Goal: Task Accomplishment & Management: Use online tool/utility

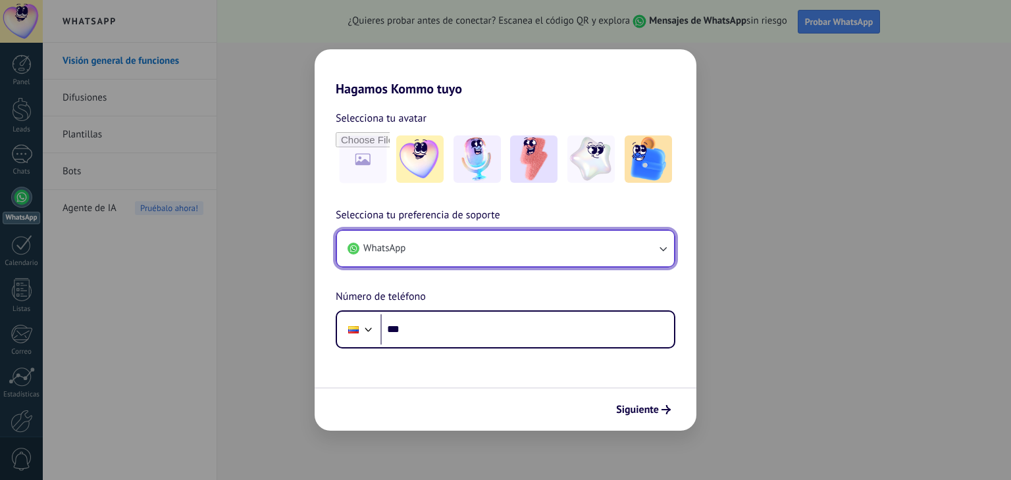
click at [656, 248] on icon "button" at bounding box center [662, 248] width 13 height 13
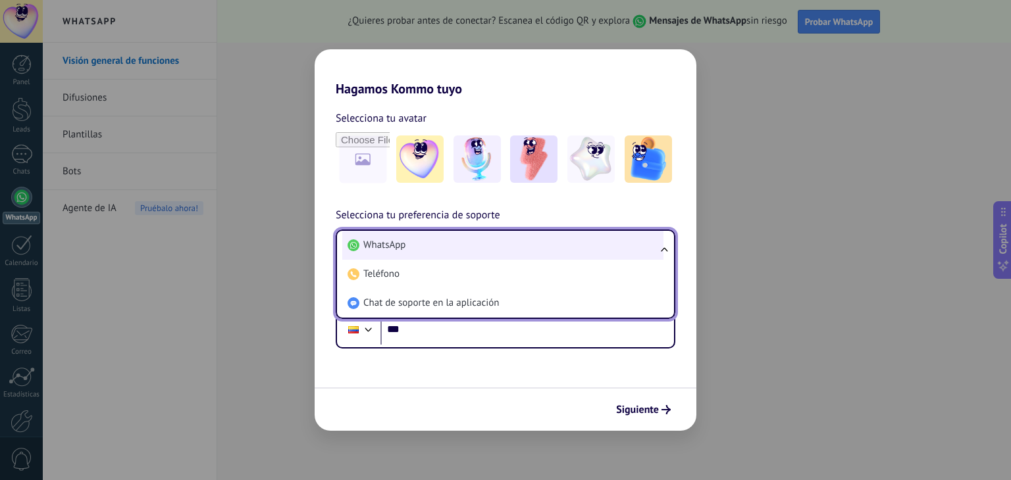
click at [389, 241] on span "WhatsApp" at bounding box center [384, 245] width 42 height 13
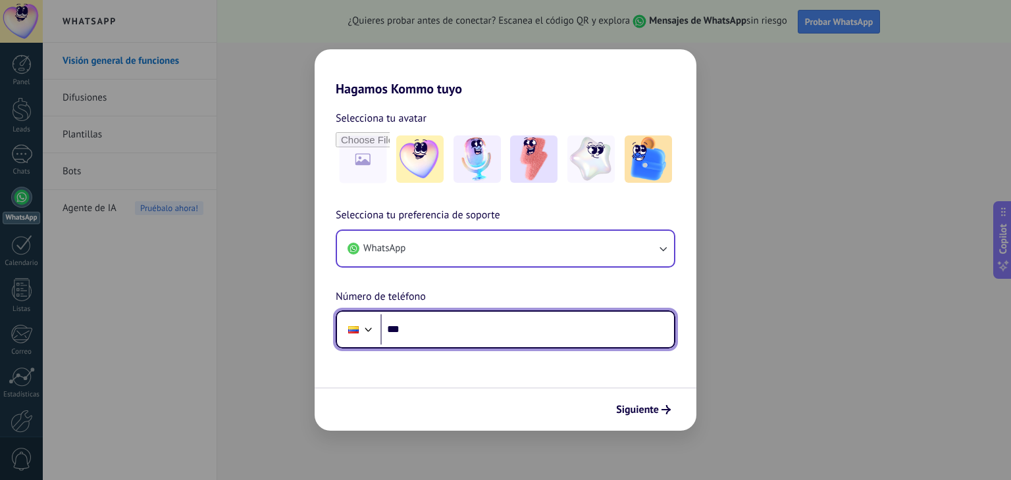
click at [417, 324] on input "***" at bounding box center [527, 330] width 294 height 30
paste input "**********"
type input "**********"
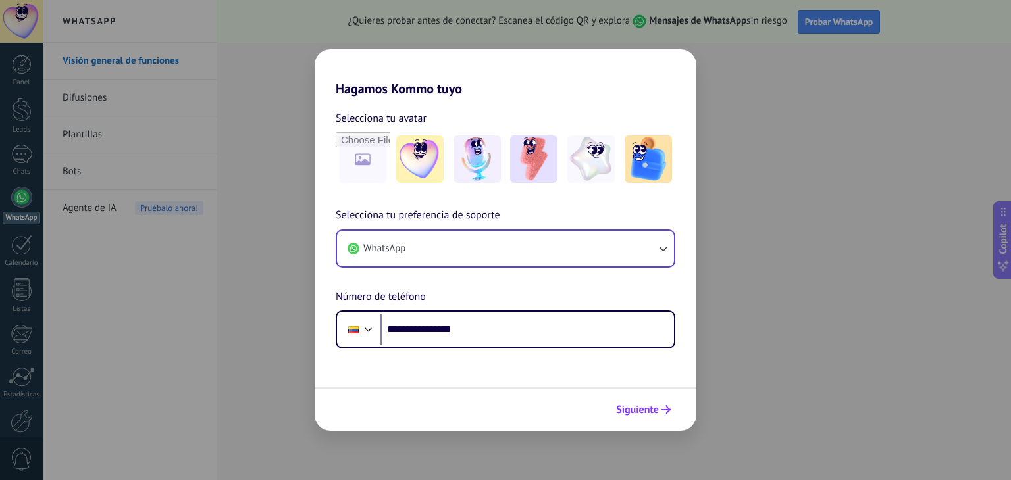
click at [645, 409] on span "Siguiente" at bounding box center [637, 409] width 43 height 9
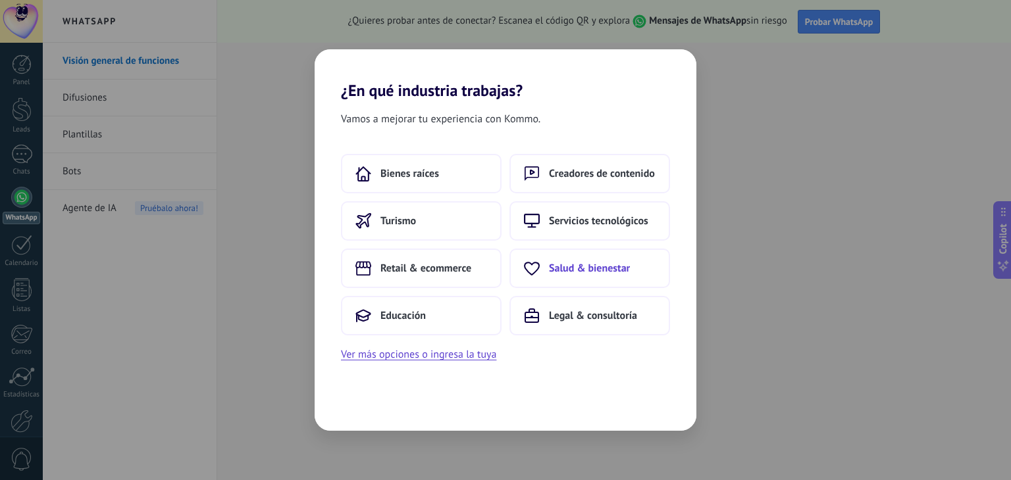
click at [584, 268] on span "Salud & bienestar" at bounding box center [589, 268] width 81 height 13
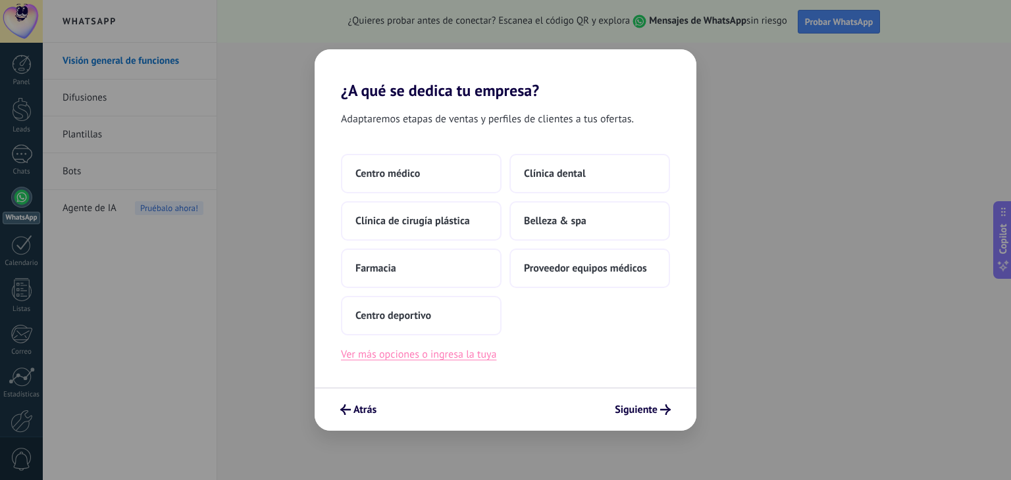
click at [415, 360] on button "Ver más opciones o ingresa la tuya" at bounding box center [418, 354] width 155 height 17
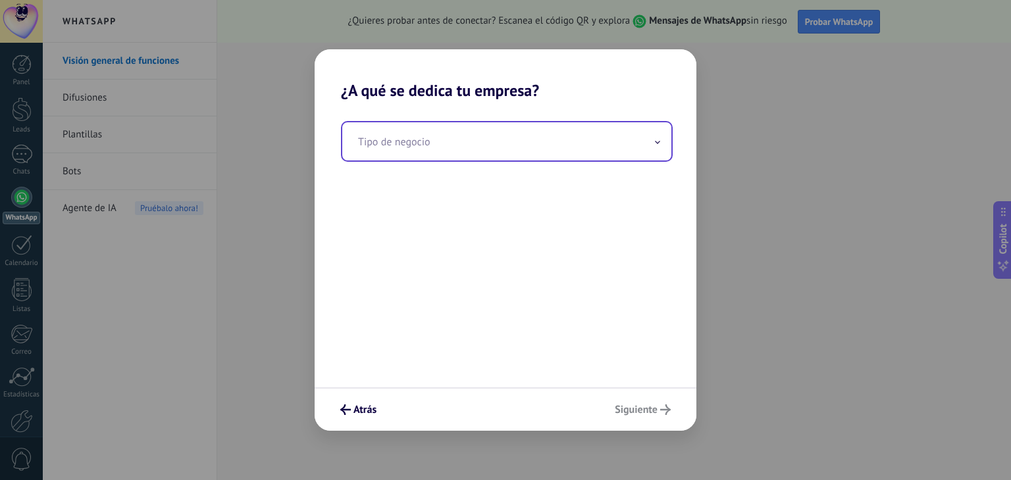
click at [387, 144] on input "text" at bounding box center [506, 141] width 329 height 38
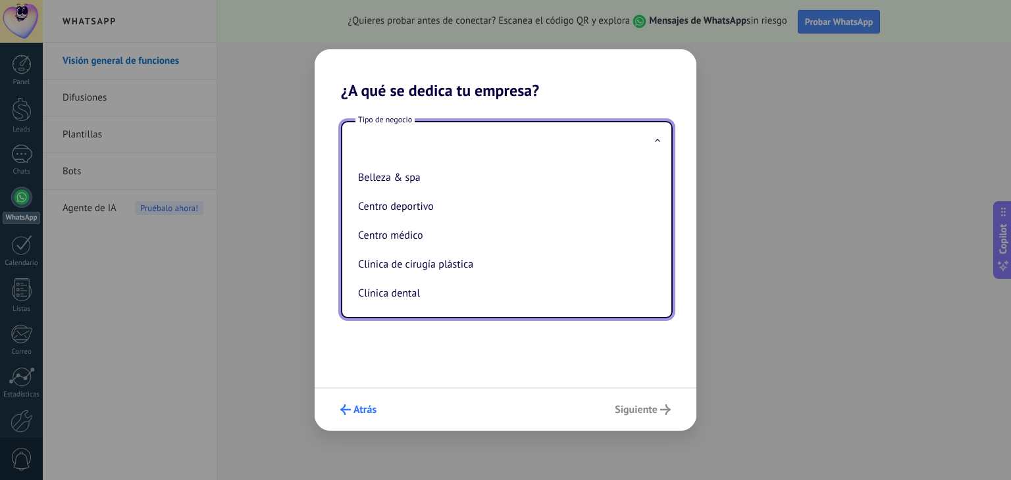
click at [349, 406] on icon "submit" at bounding box center [345, 410] width 11 height 11
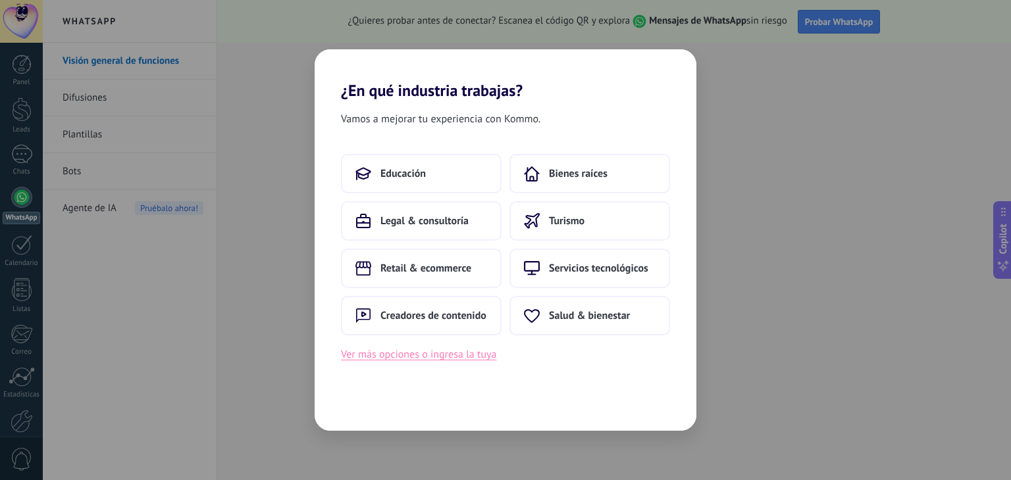
click at [403, 356] on button "Ver más opciones o ingresa la tuya" at bounding box center [418, 354] width 155 height 17
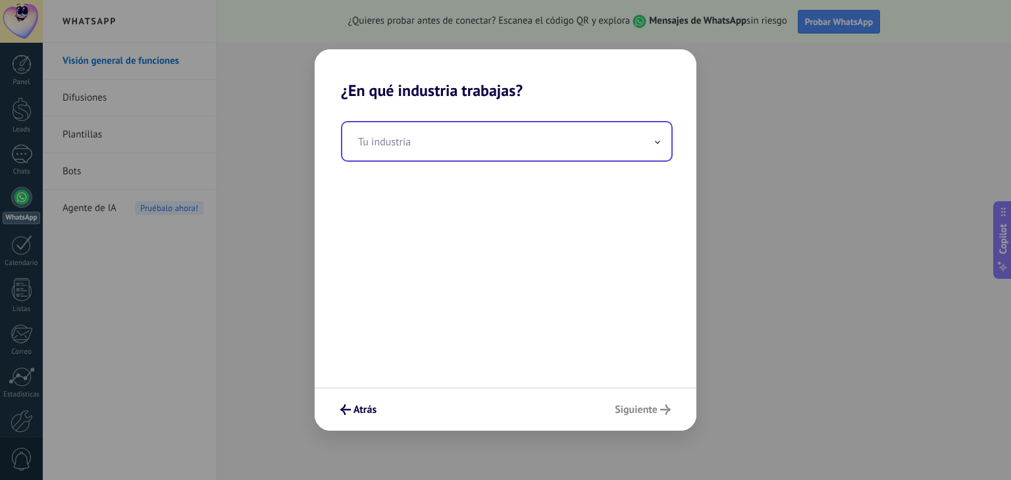
click at [423, 145] on input "text" at bounding box center [506, 141] width 329 height 38
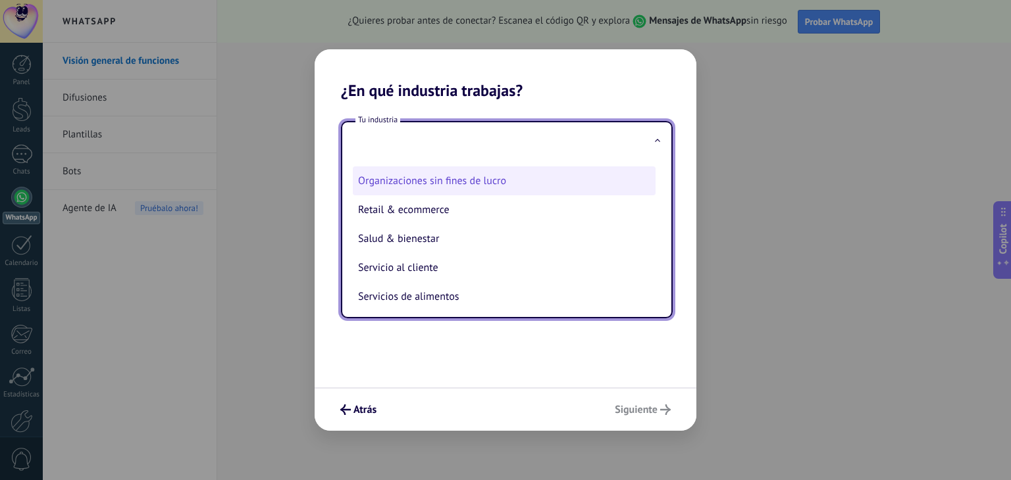
scroll to position [226, 0]
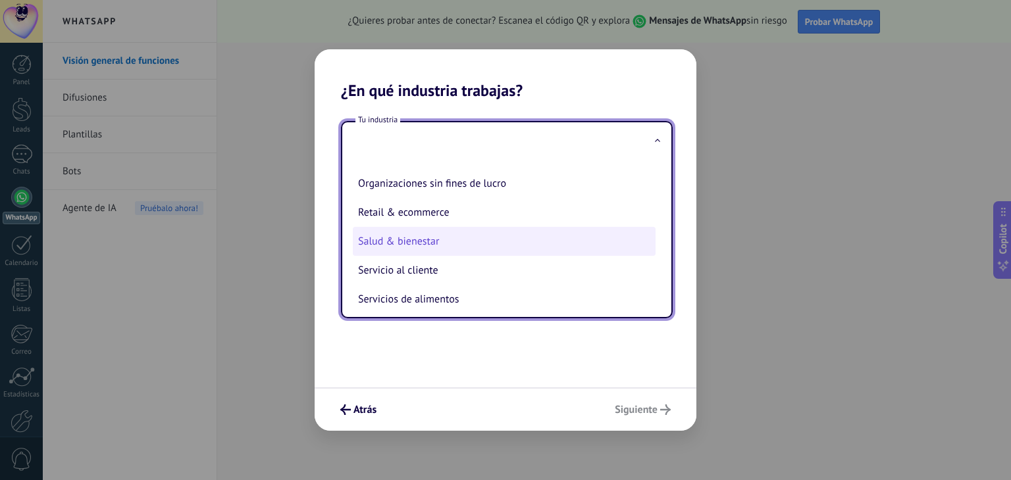
click at [413, 244] on li "Salud & bienestar" at bounding box center [504, 241] width 303 height 29
type input "**********"
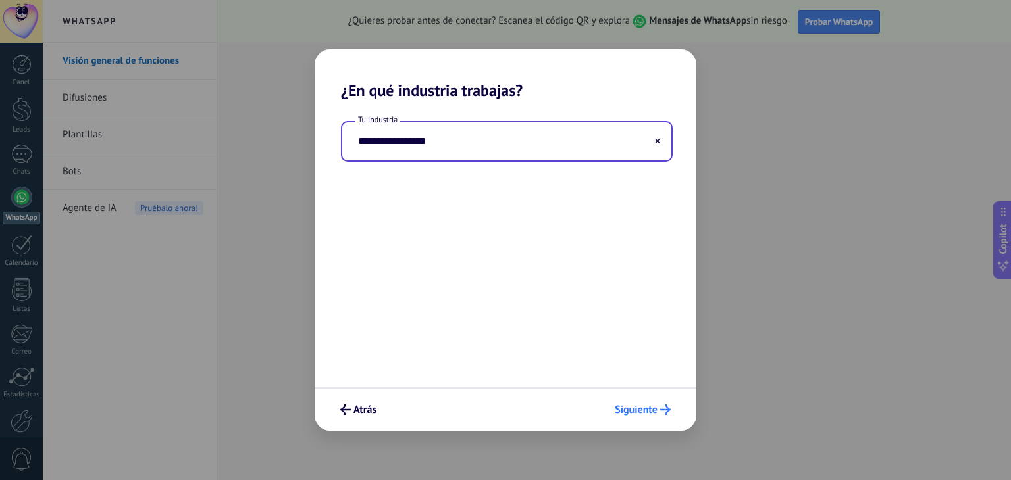
click at [638, 409] on span "Siguiente" at bounding box center [636, 409] width 43 height 9
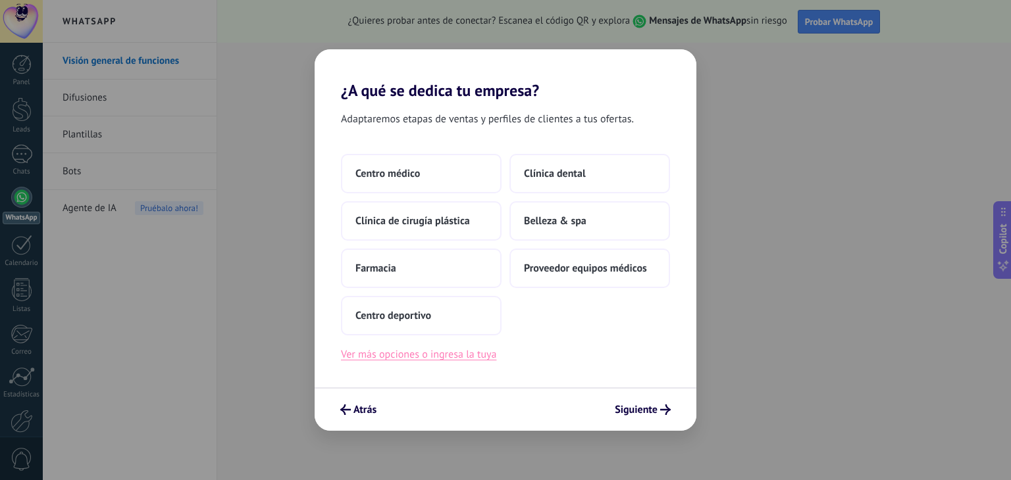
click at [440, 354] on button "Ver más opciones o ingresa la tuya" at bounding box center [418, 354] width 155 height 17
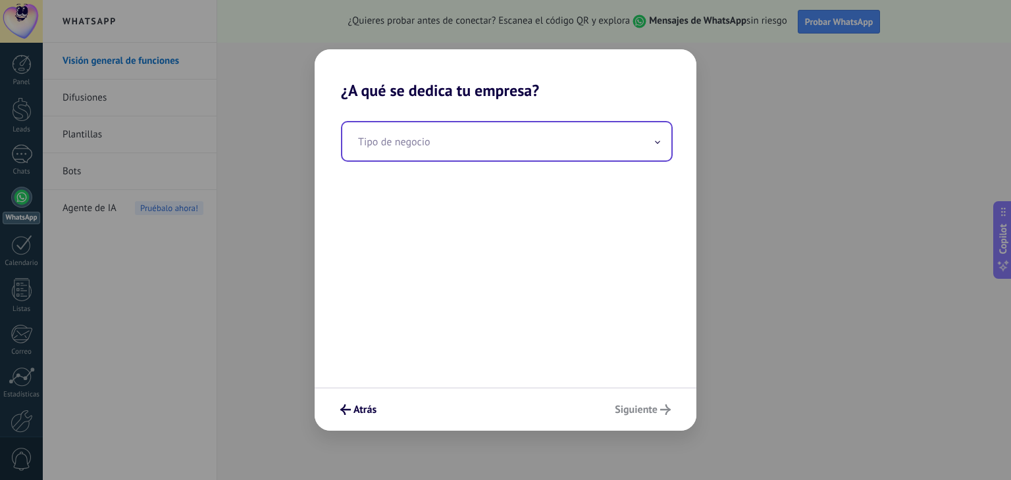
click at [376, 140] on input "text" at bounding box center [506, 141] width 329 height 38
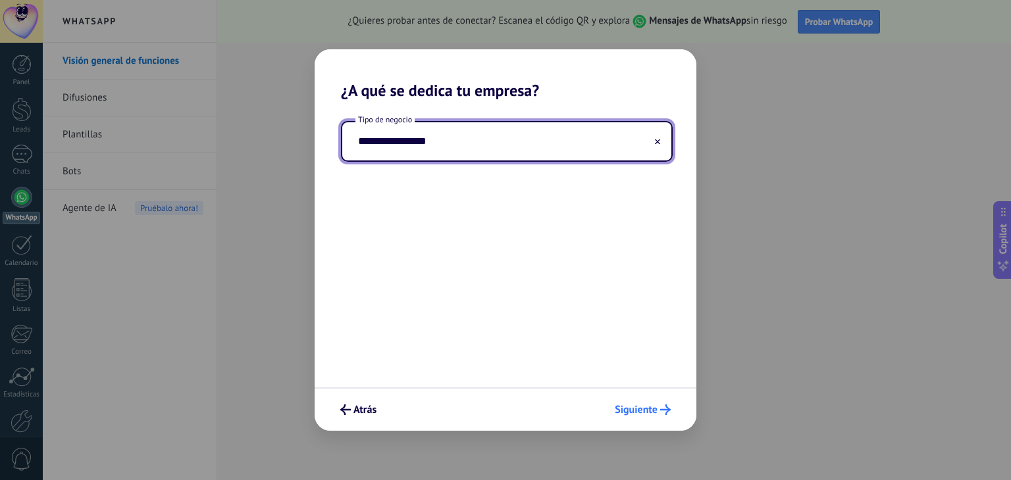
type input "**********"
click at [646, 405] on span "Siguiente" at bounding box center [636, 409] width 43 height 9
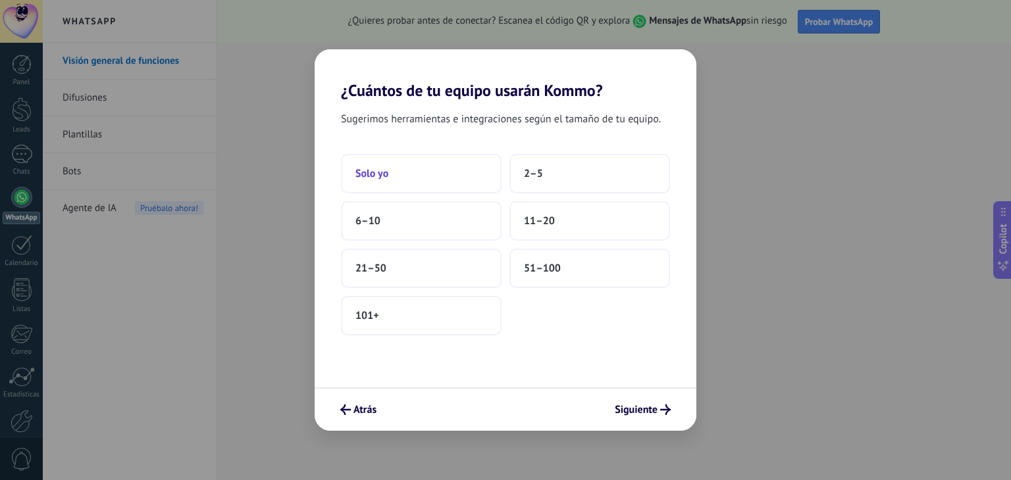
click at [410, 174] on button "Solo yo" at bounding box center [421, 173] width 161 height 39
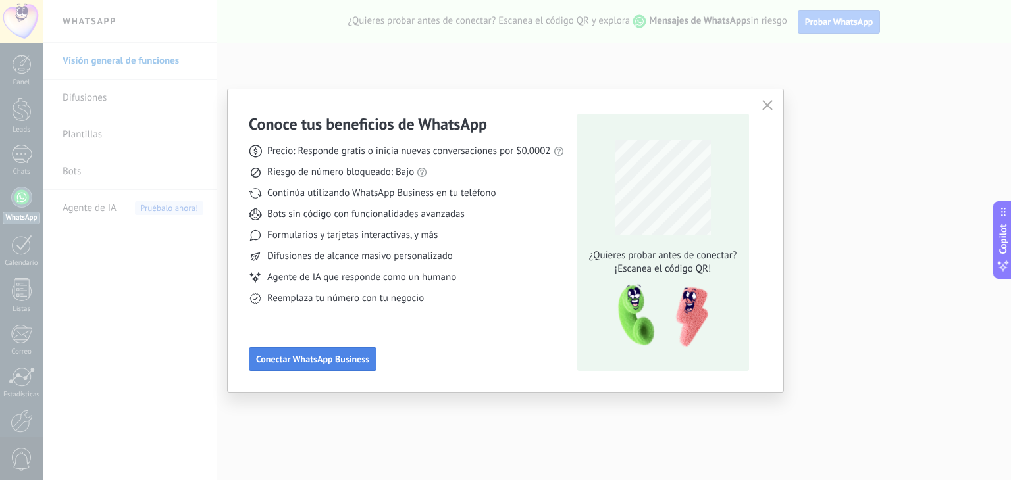
click at [311, 359] on span "Conectar WhatsApp Business" at bounding box center [312, 359] width 113 height 9
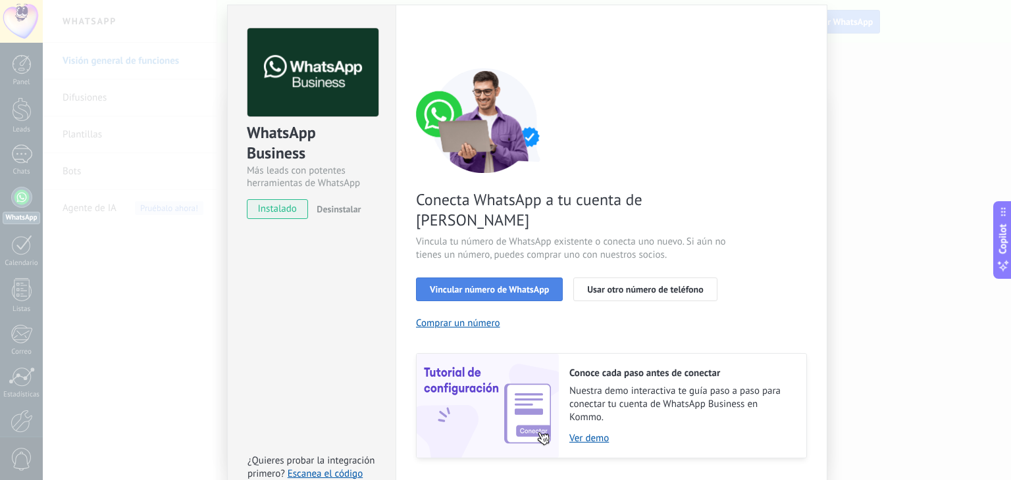
scroll to position [57, 0]
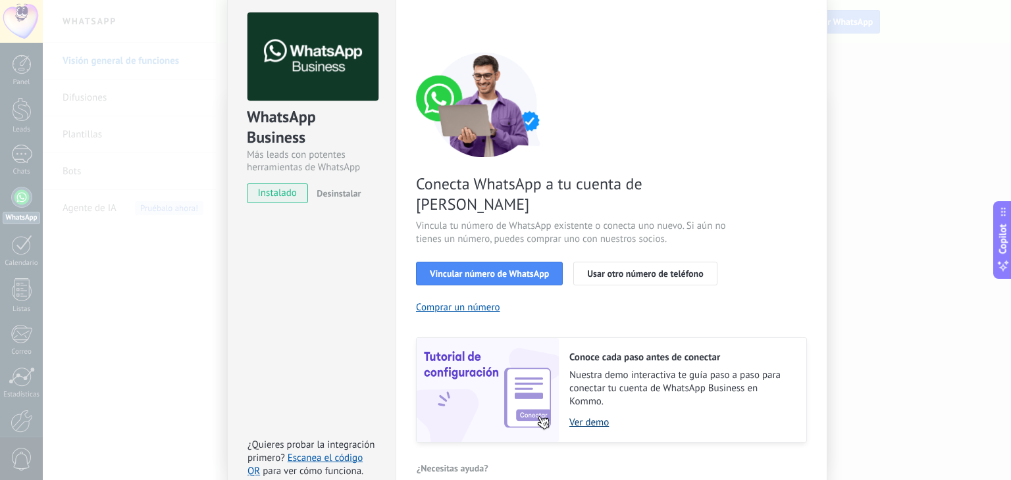
click at [586, 417] on link "Ver demo" at bounding box center [681, 423] width 224 height 13
click at [476, 269] on span "Vincular número de WhatsApp" at bounding box center [489, 273] width 119 height 9
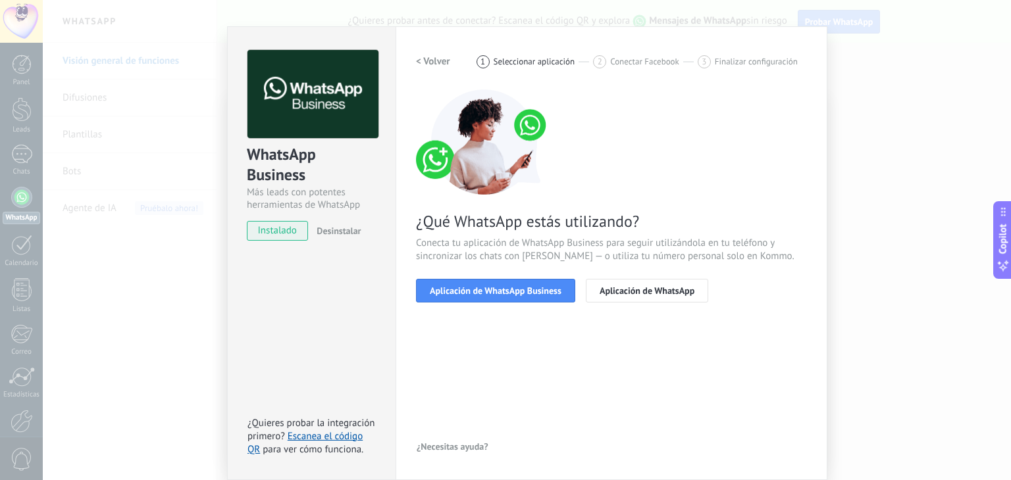
scroll to position [18, 0]
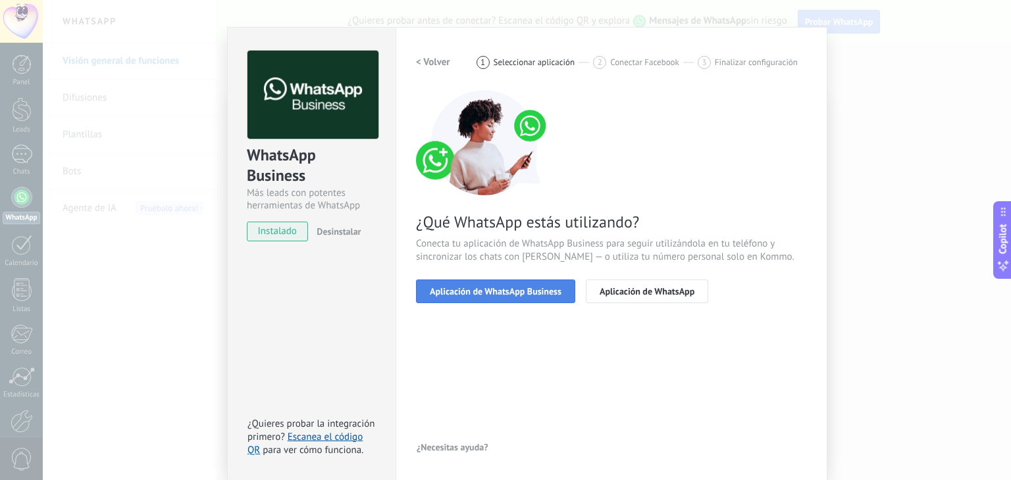
click at [474, 290] on span "Aplicación de WhatsApp Business" at bounding box center [496, 291] width 132 height 9
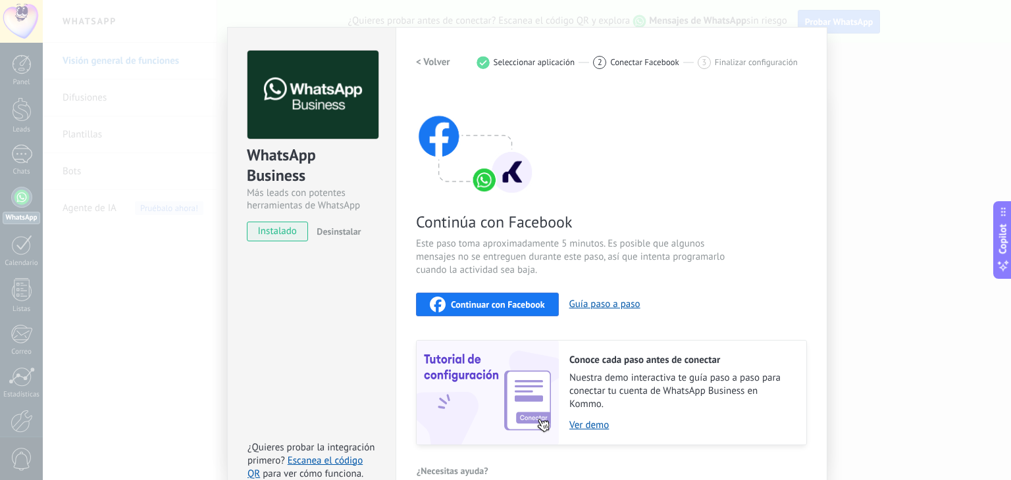
click at [477, 301] on span "Continuar con Facebook" at bounding box center [498, 304] width 94 height 9
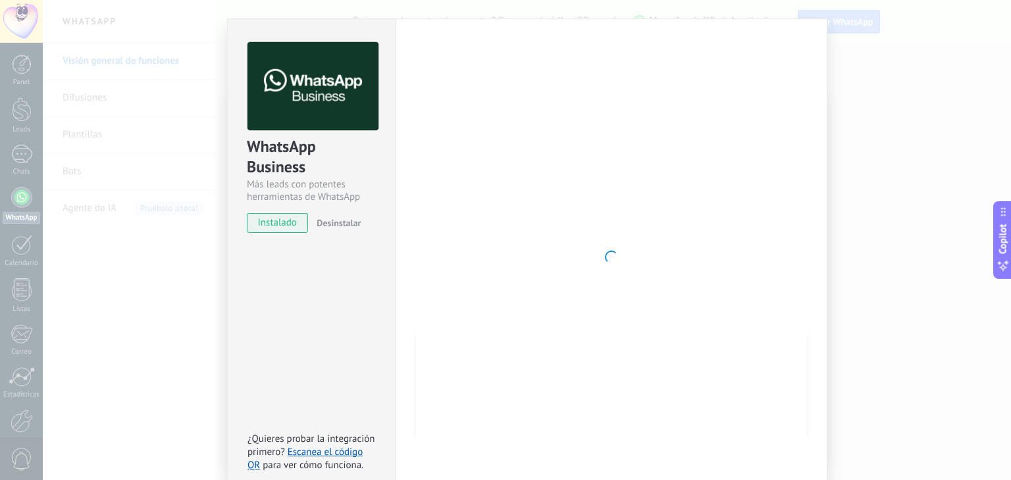
scroll to position [41, 0]
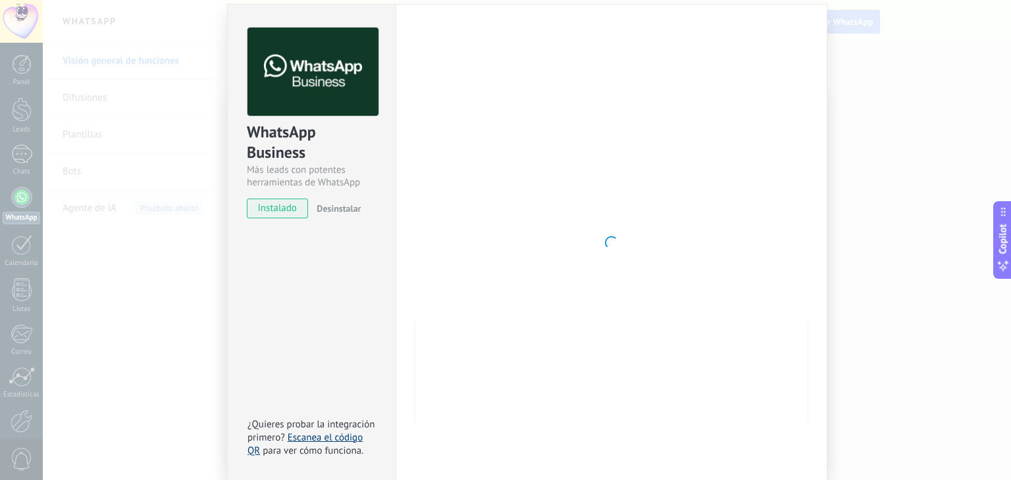
click at [322, 438] on link "Escanea el código QR" at bounding box center [304, 445] width 115 height 26
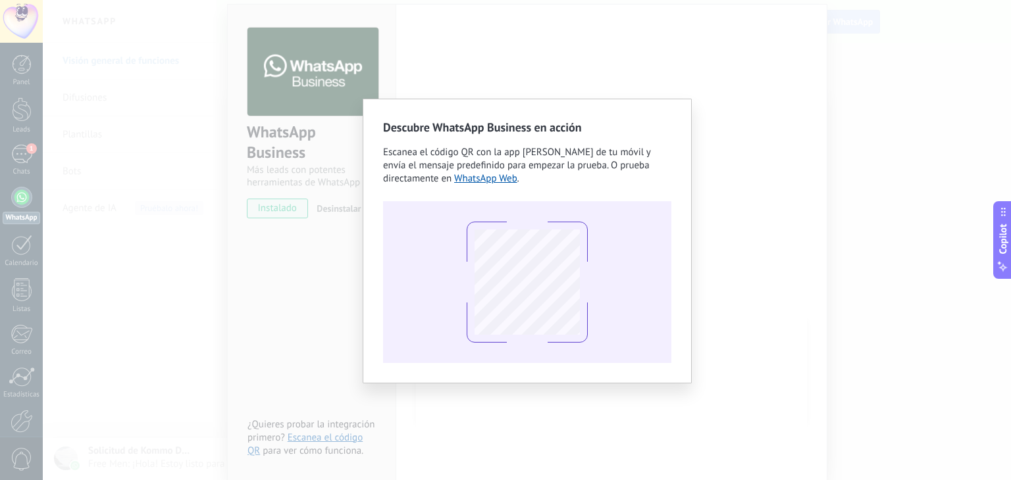
click at [781, 221] on div "Descubre WhatsApp Business en acción Escanea el código QR con la app [PERSON_NA…" at bounding box center [527, 240] width 968 height 480
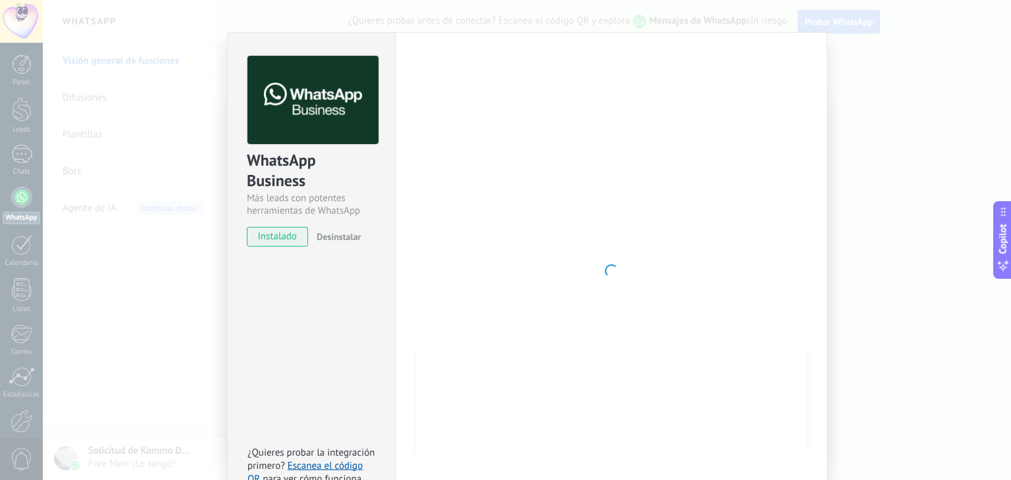
scroll to position [0, 0]
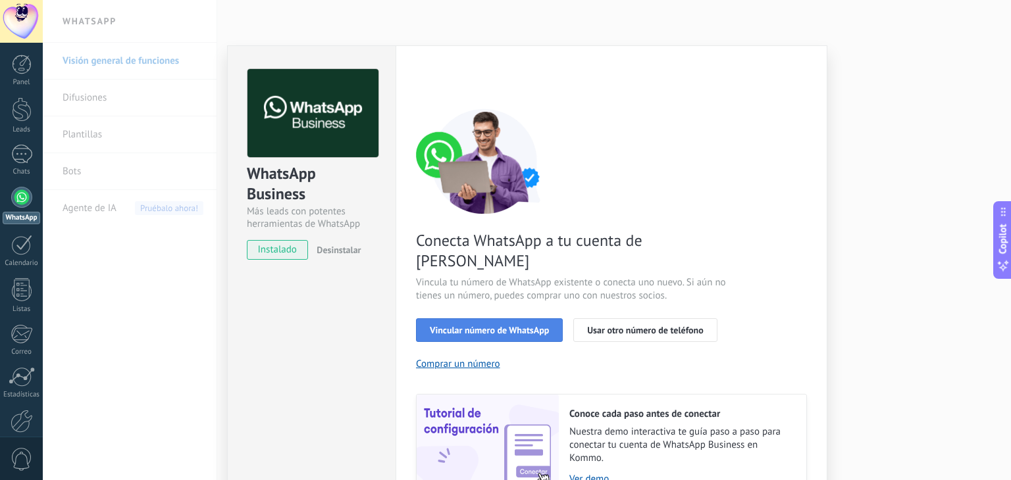
click at [487, 326] on span "Vincular número de WhatsApp" at bounding box center [489, 330] width 119 height 9
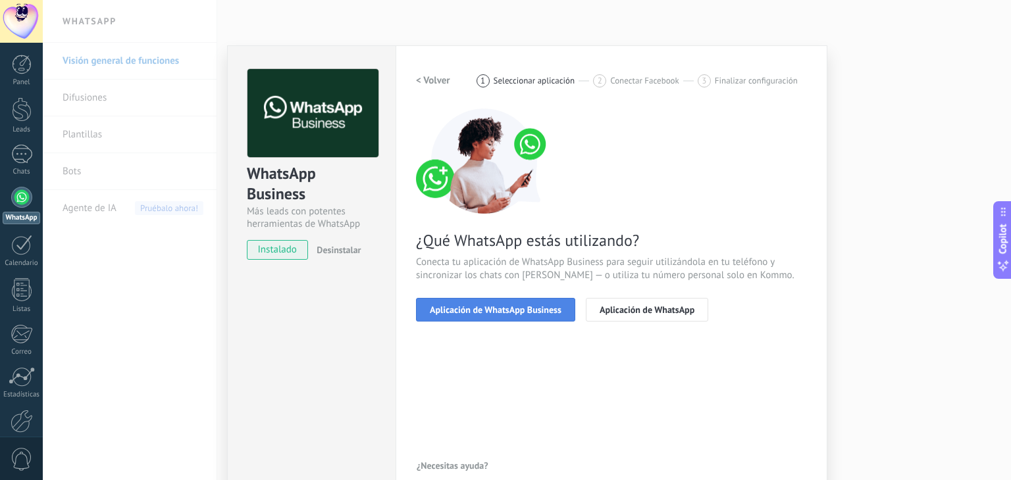
click at [476, 311] on span "Aplicación de WhatsApp Business" at bounding box center [496, 309] width 132 height 9
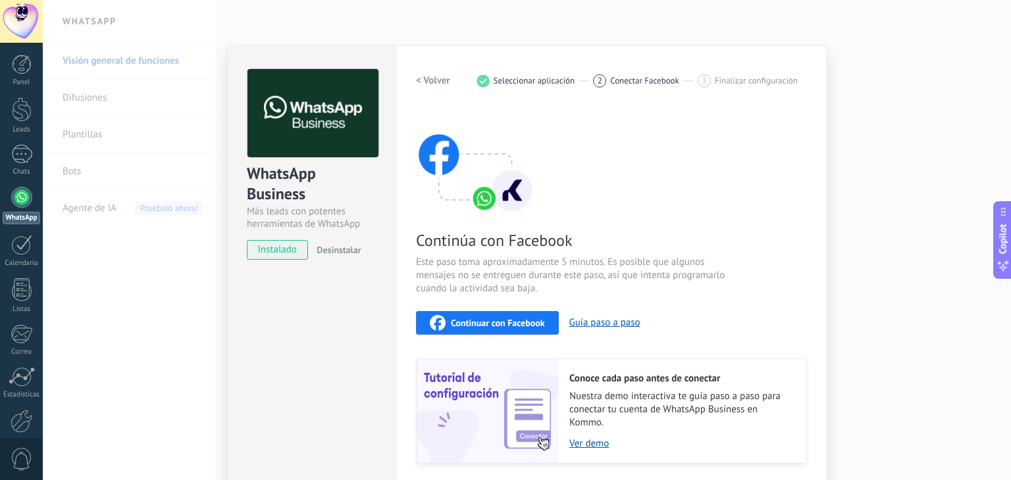
click at [487, 322] on span "Continuar con Facebook" at bounding box center [498, 323] width 94 height 9
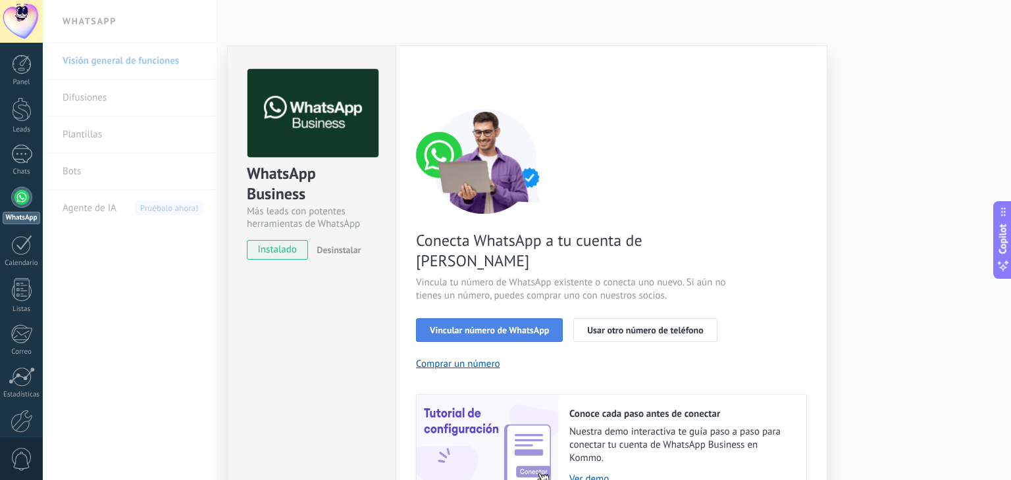
click at [480, 326] on span "Vincular número de WhatsApp" at bounding box center [489, 330] width 119 height 9
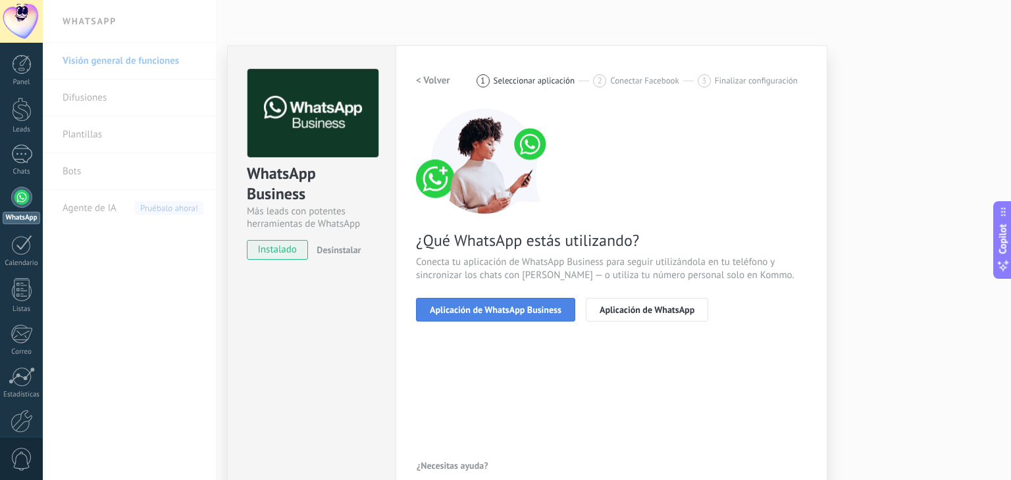
click at [481, 310] on span "Aplicación de WhatsApp Business" at bounding box center [496, 309] width 132 height 9
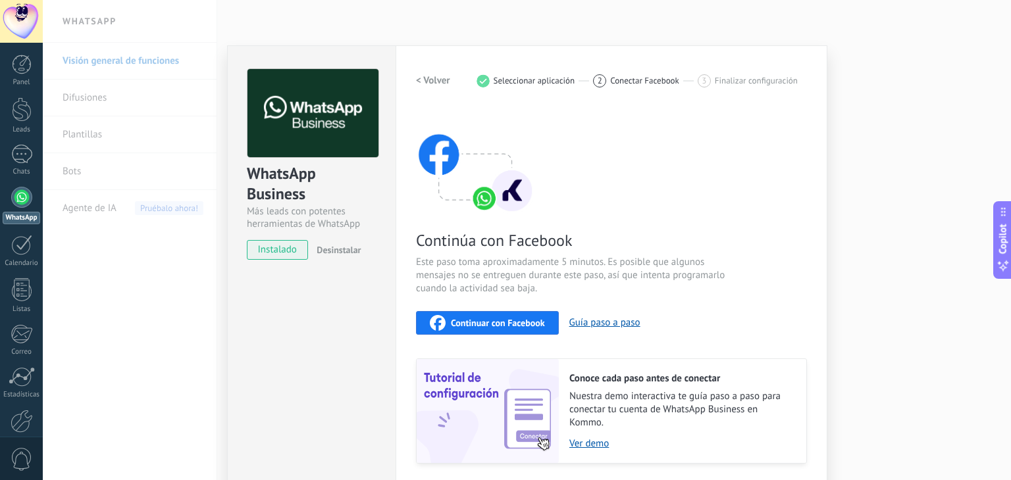
click at [481, 319] on span "Continuar con Facebook" at bounding box center [498, 323] width 94 height 9
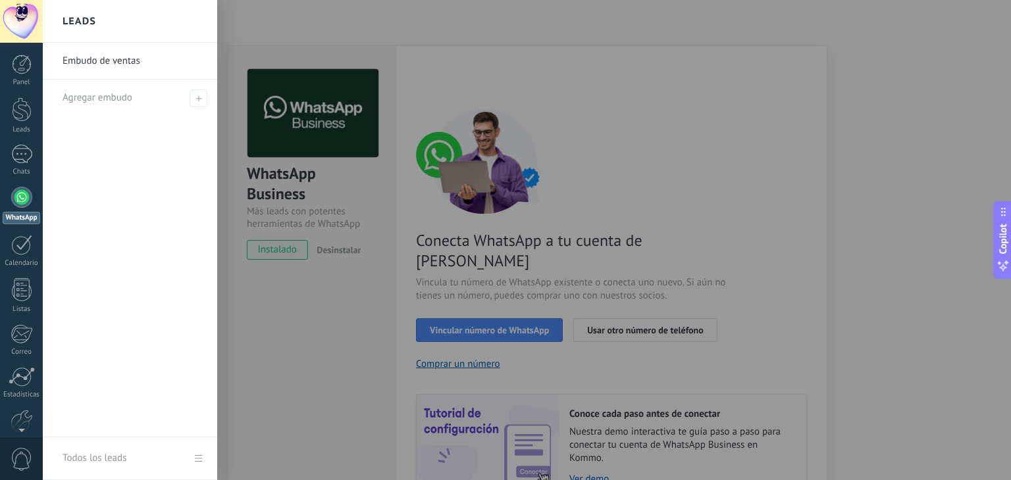
click at [492, 308] on div at bounding box center [548, 240] width 1011 height 480
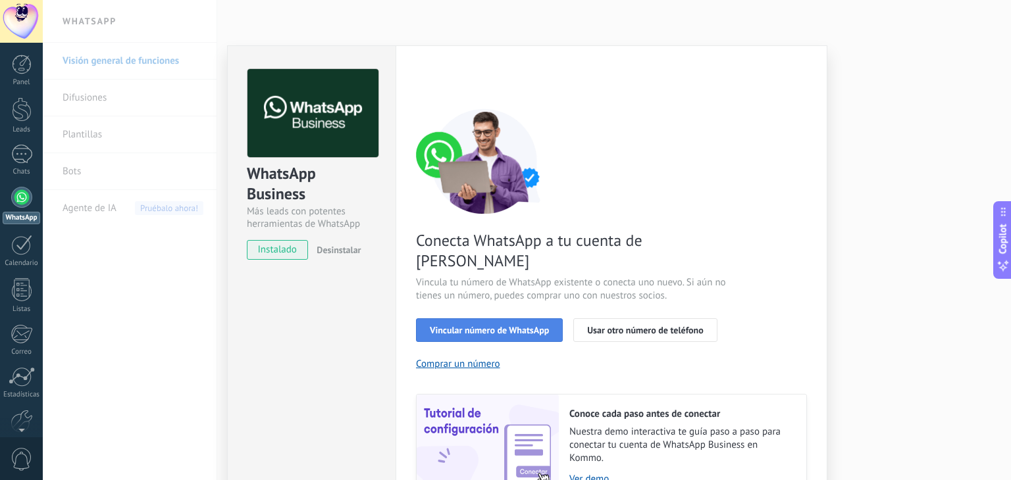
scroll to position [57, 0]
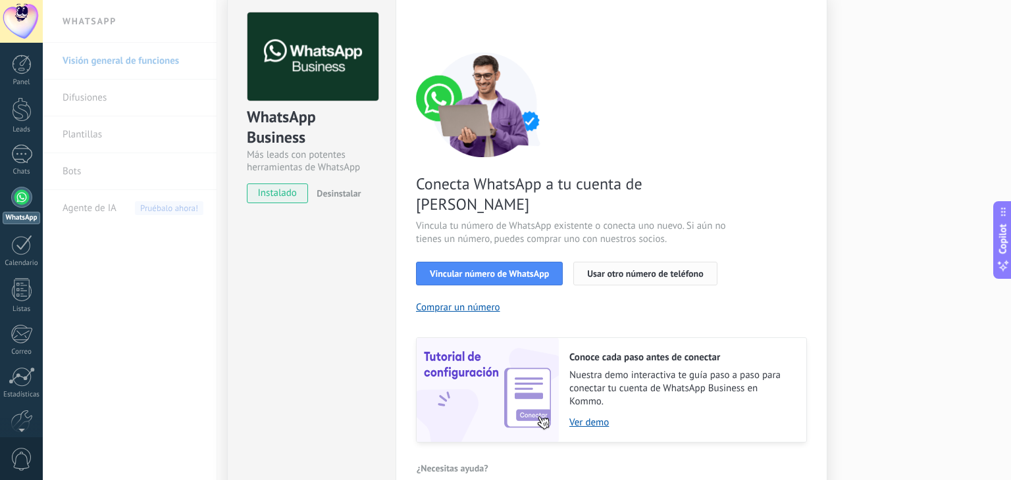
click at [608, 262] on button "Usar otro número de teléfono" at bounding box center [644, 274] width 143 height 24
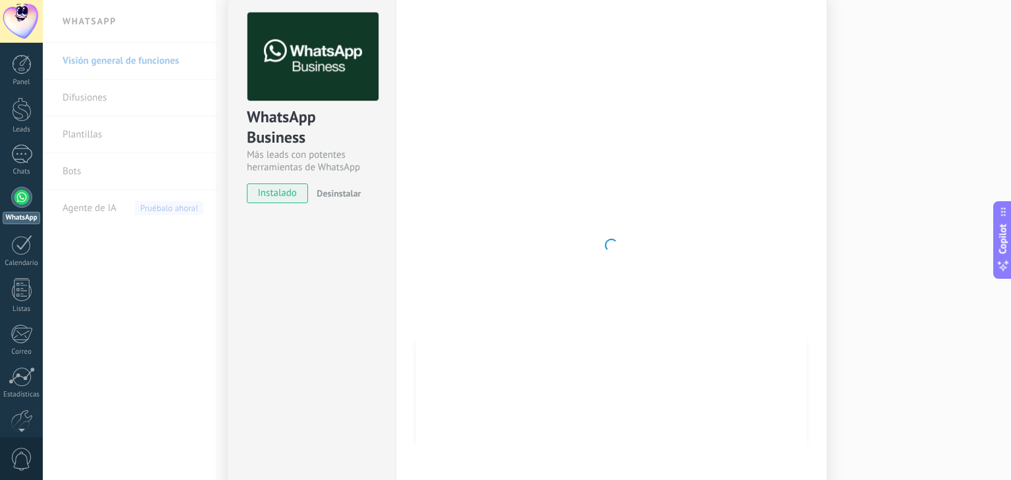
click at [21, 201] on div at bounding box center [21, 197] width 21 height 21
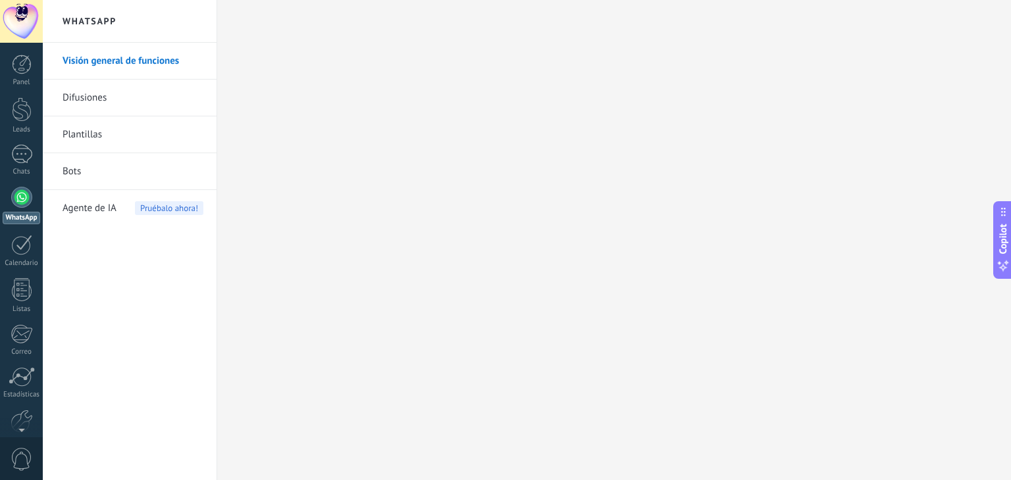
click at [72, 174] on link "Bots" at bounding box center [133, 171] width 141 height 37
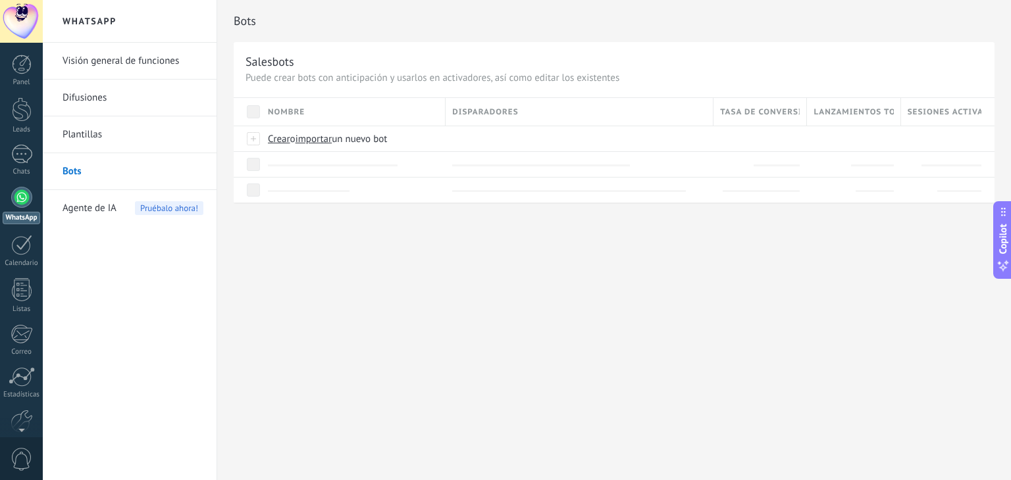
click at [100, 97] on link "Difusiones" at bounding box center [133, 98] width 141 height 37
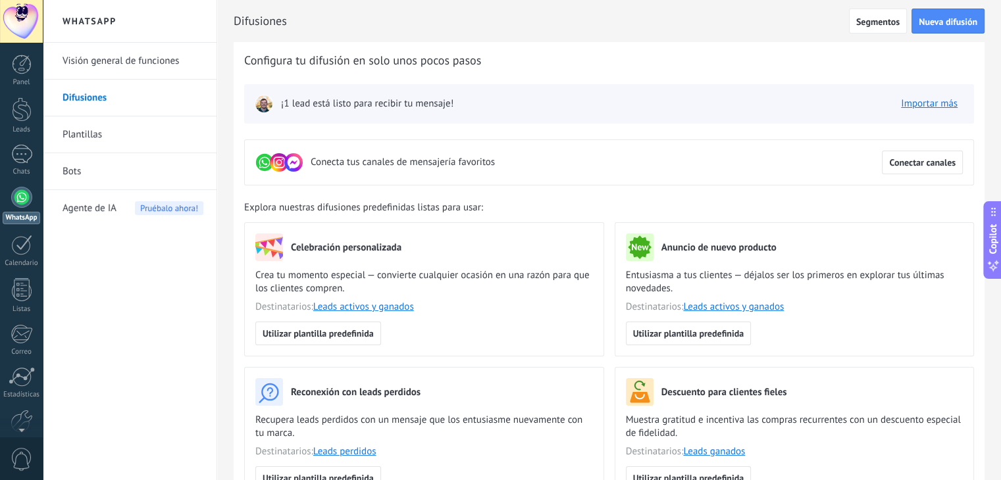
click at [295, 109] on span "¡1 lead está listo para recibir tu mensaje!" at bounding box center [367, 103] width 172 height 13
click at [912, 161] on span "Conectar canales" at bounding box center [922, 162] width 66 height 9
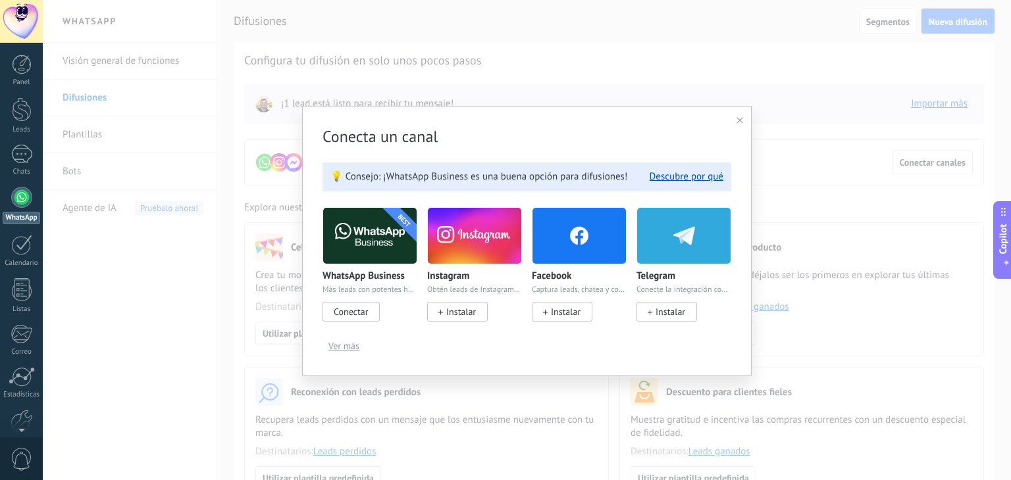
click at [374, 241] on img at bounding box center [369, 236] width 93 height 64
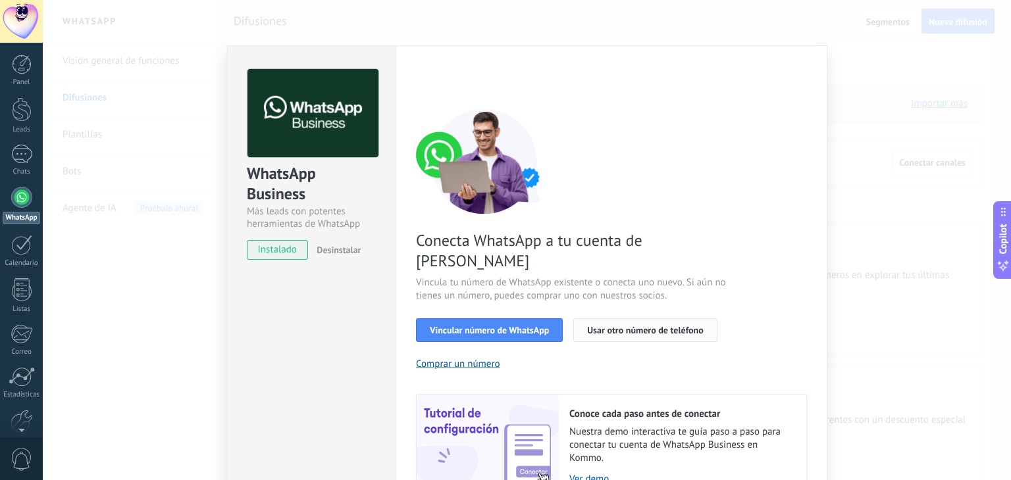
click at [651, 326] on span "Usar otro número de teléfono" at bounding box center [645, 330] width 116 height 9
click at [765, 111] on div "Conecta WhatsApp a tu cuenta de Kommo Vincula tu número de WhatsApp existente o…" at bounding box center [611, 304] width 391 height 391
click at [555, 130] on div "Conecta WhatsApp a tu cuenta de Kommo Vincula tu número de WhatsApp existente o…" at bounding box center [611, 304] width 391 height 391
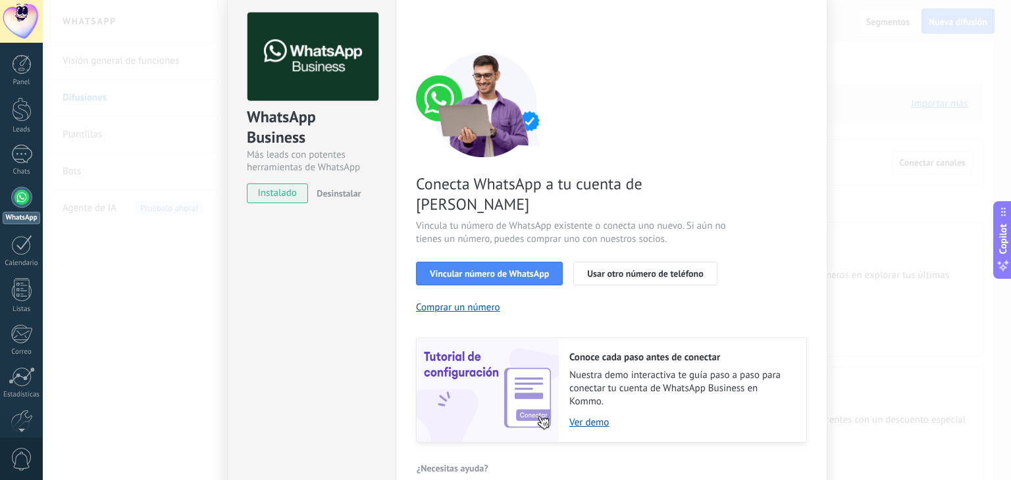
click at [880, 56] on div "WhatsApp Business Más leads con potentes herramientas de WhatsApp instalado Des…" at bounding box center [527, 240] width 968 height 480
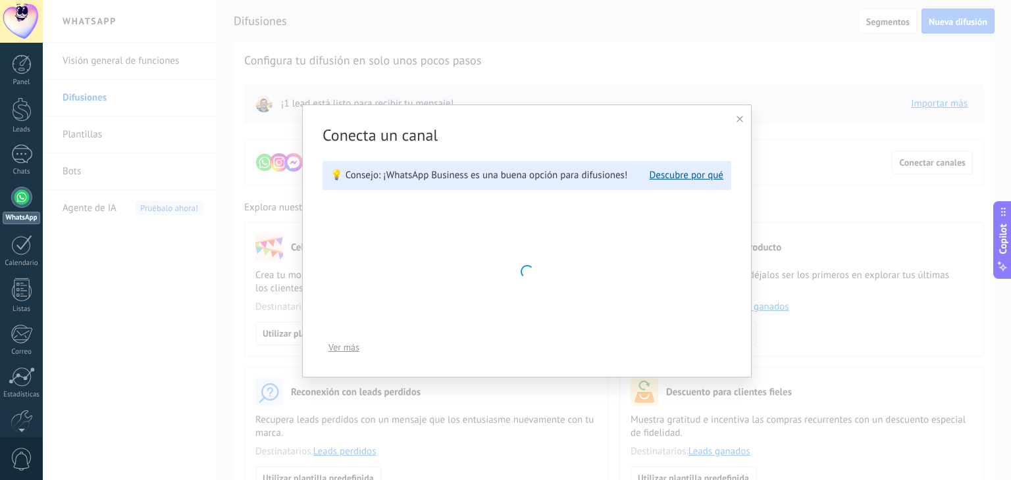
scroll to position [0, 0]
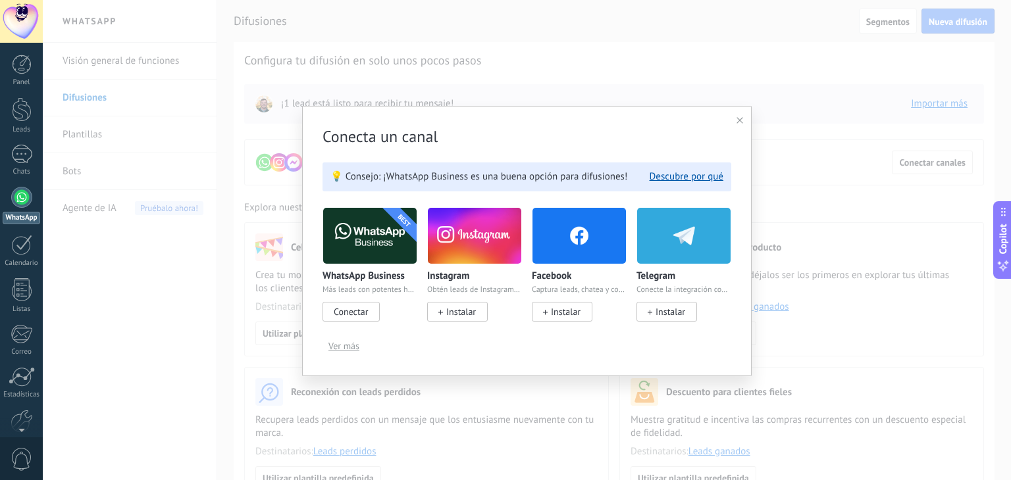
click at [340, 309] on span "Conectar" at bounding box center [351, 312] width 34 height 12
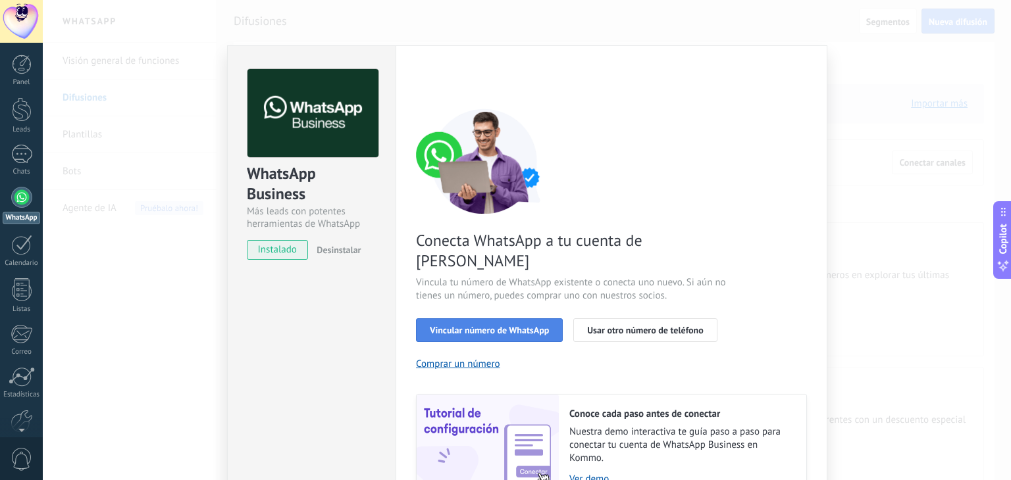
click at [498, 326] on span "Vincular número de WhatsApp" at bounding box center [489, 330] width 119 height 9
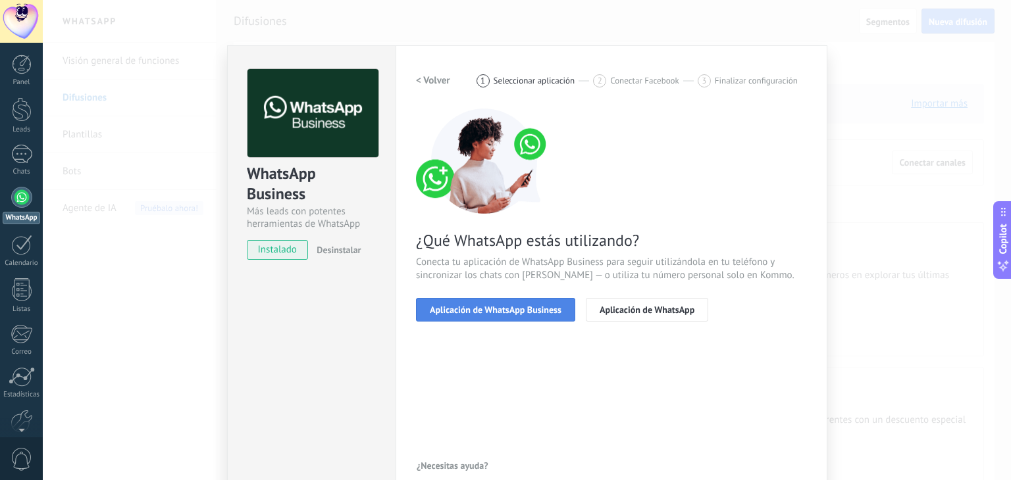
click at [484, 311] on span "Aplicación de WhatsApp Business" at bounding box center [496, 309] width 132 height 9
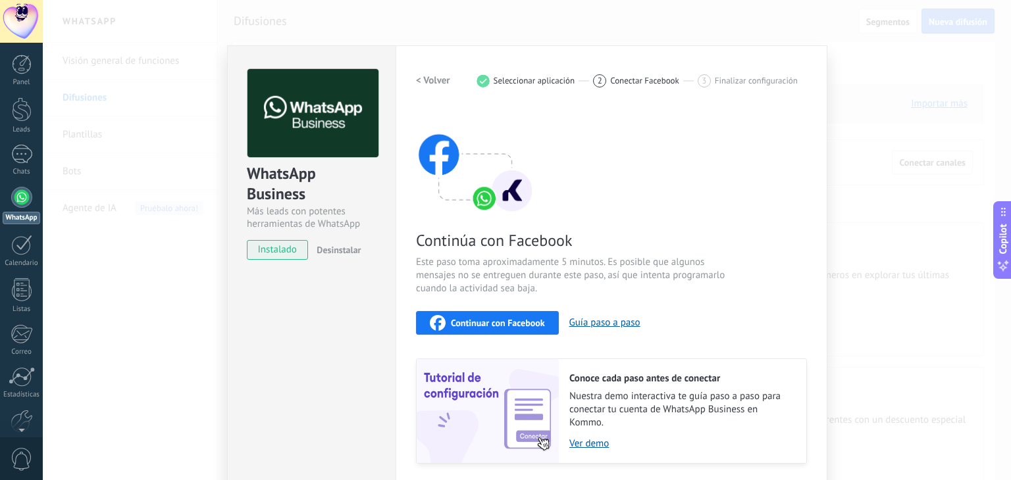
click at [488, 322] on span "Continuar con Facebook" at bounding box center [498, 323] width 94 height 9
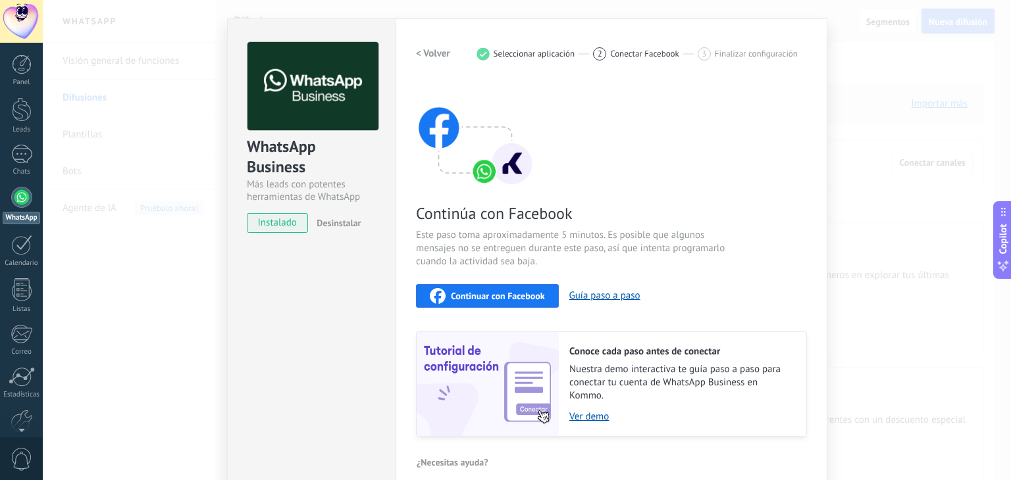
scroll to position [41, 0]
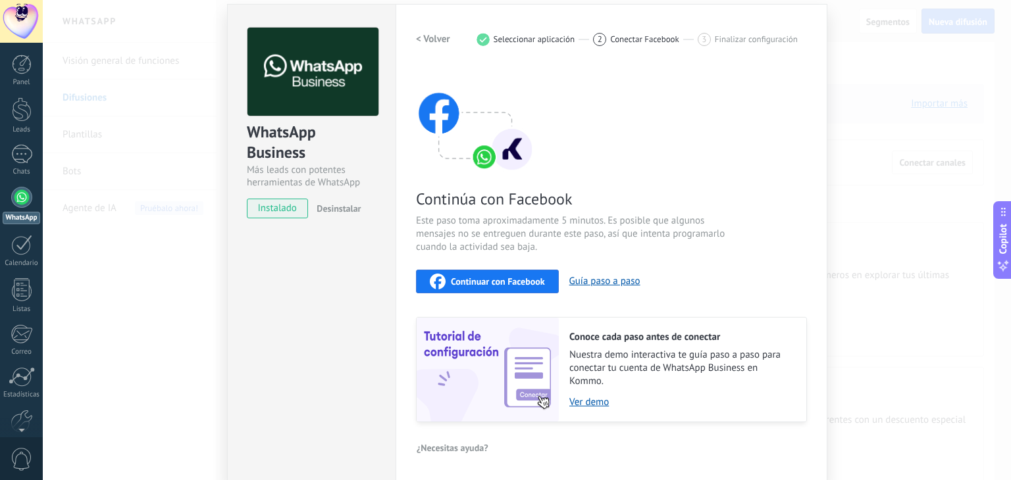
click at [887, 317] on div "WhatsApp Business Más leads con potentes herramientas de WhatsApp instalado Des…" at bounding box center [527, 240] width 968 height 480
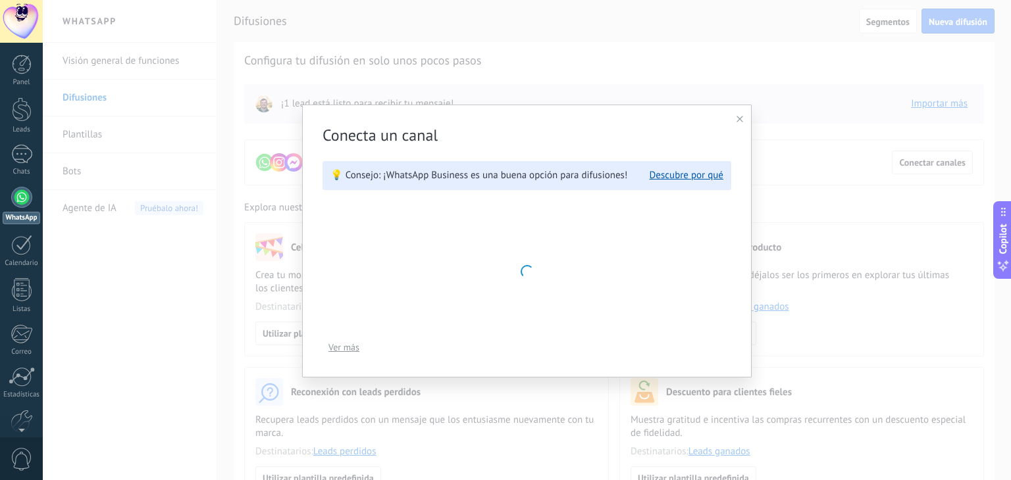
scroll to position [0, 0]
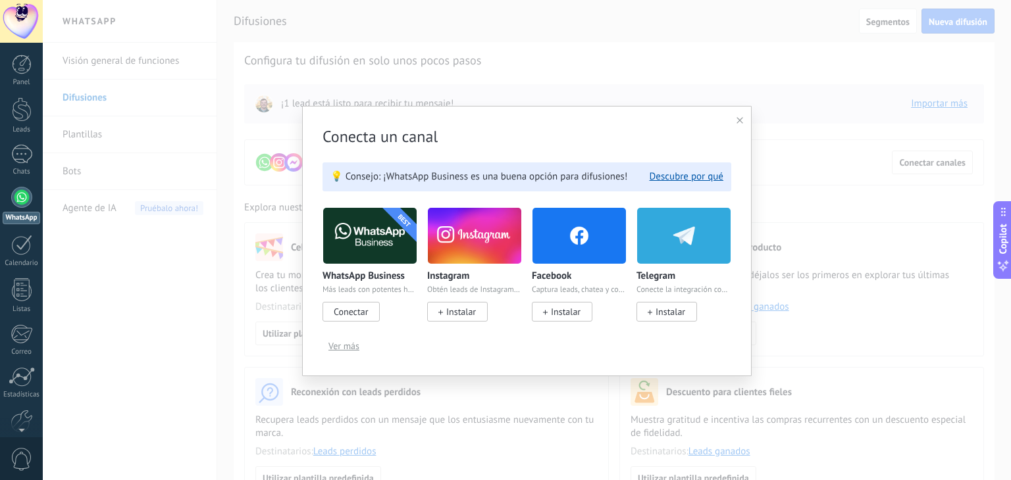
click at [736, 121] on div "Conecta un canal 💡 Consejo: ¡WhatsApp Business es una buena opción para difusio…" at bounding box center [526, 241] width 449 height 270
click at [739, 122] on use at bounding box center [739, 120] width 7 height 7
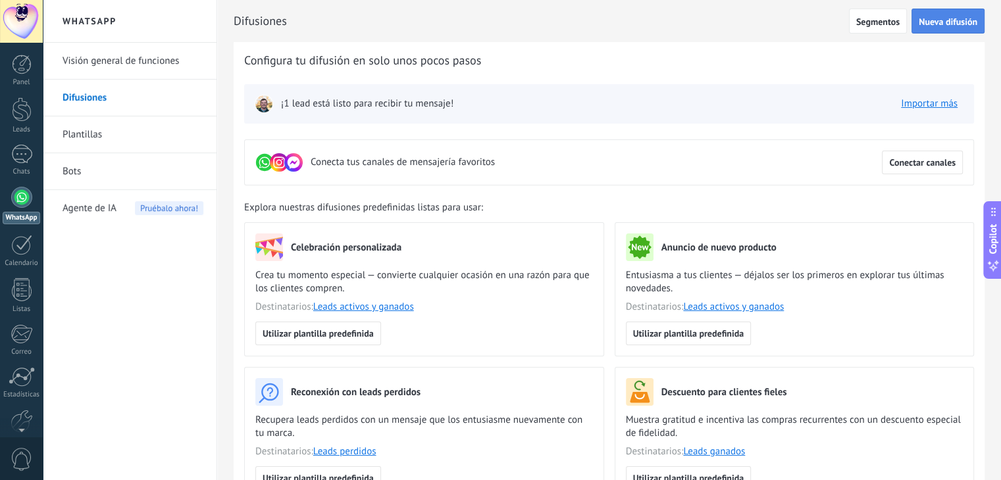
click at [936, 22] on span "Nueva difusión" at bounding box center [948, 21] width 59 height 9
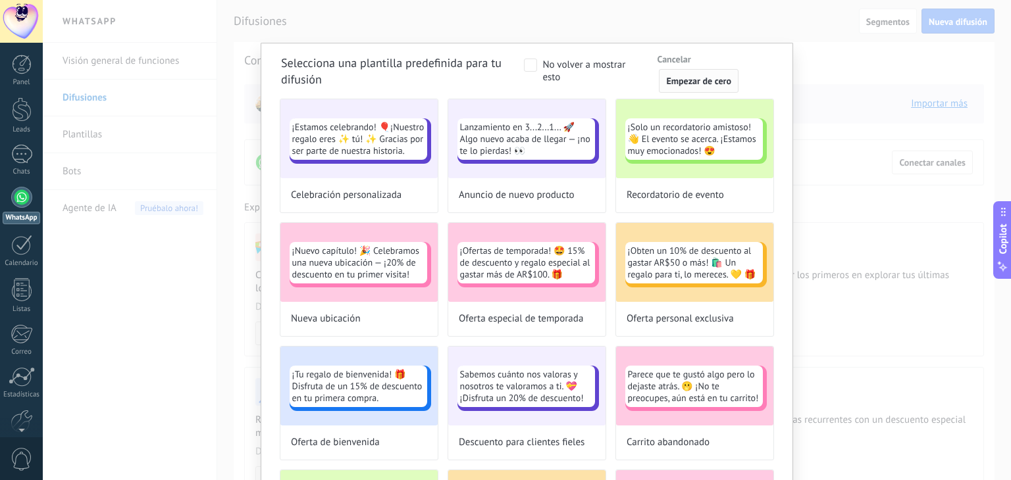
click at [692, 89] on button "Empezar de cero" at bounding box center [699, 81] width 80 height 24
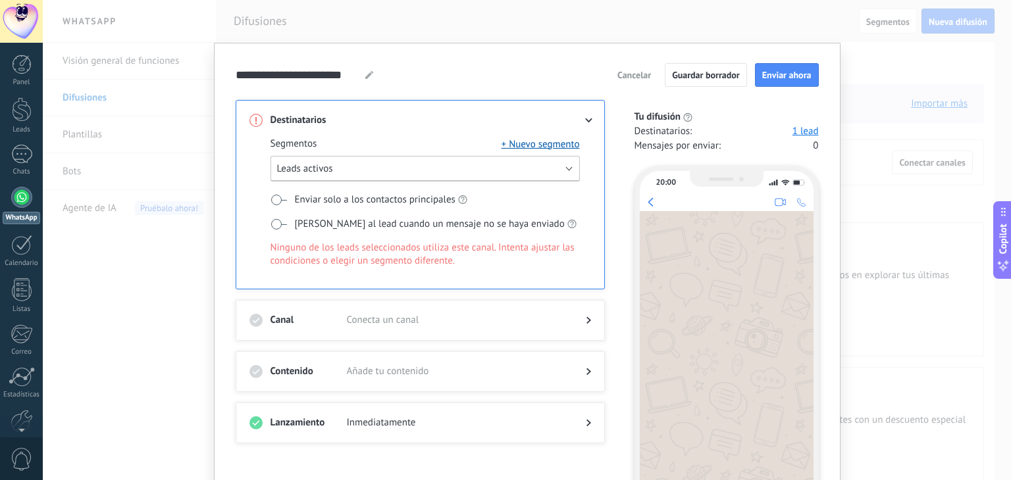
click at [329, 174] on span "Leads activos" at bounding box center [305, 169] width 56 height 13
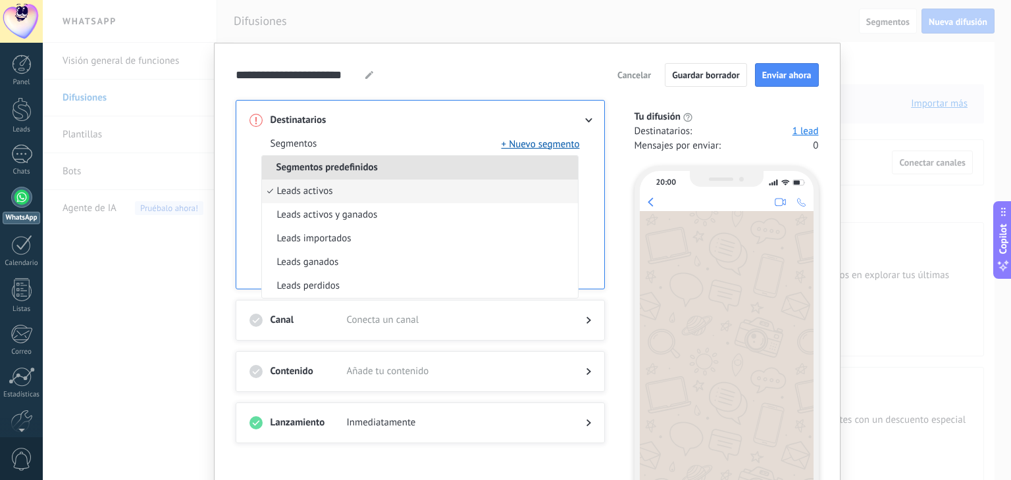
click at [340, 166] on span "Segmentos predefinidos" at bounding box center [327, 167] width 130 height 13
click at [377, 121] on span at bounding box center [456, 120] width 218 height 13
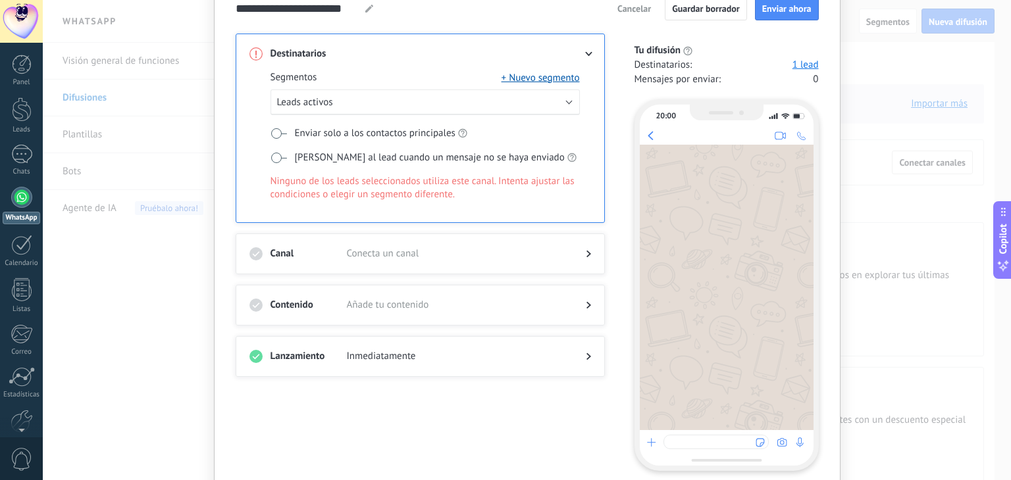
scroll to position [120, 0]
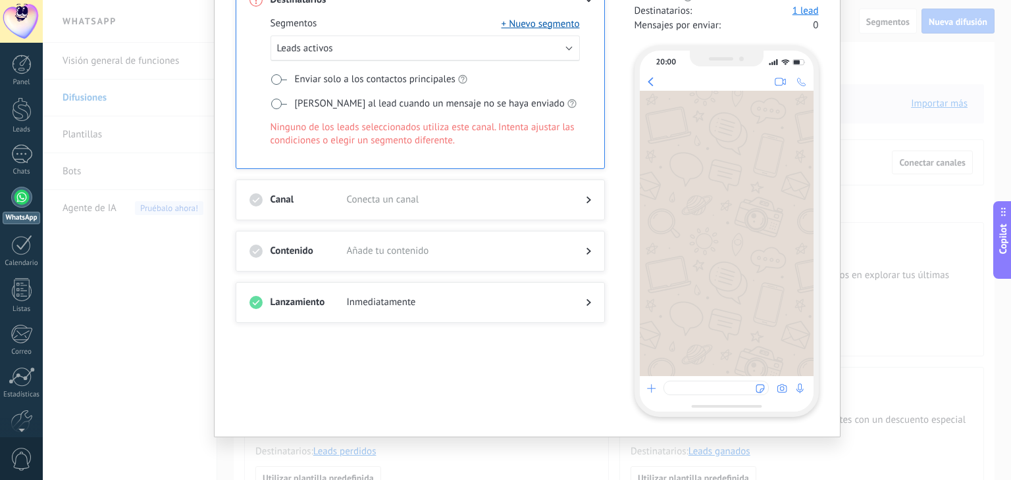
click at [698, 196] on div at bounding box center [727, 234] width 174 height 286
click at [677, 388] on div at bounding box center [715, 388] width 105 height 14
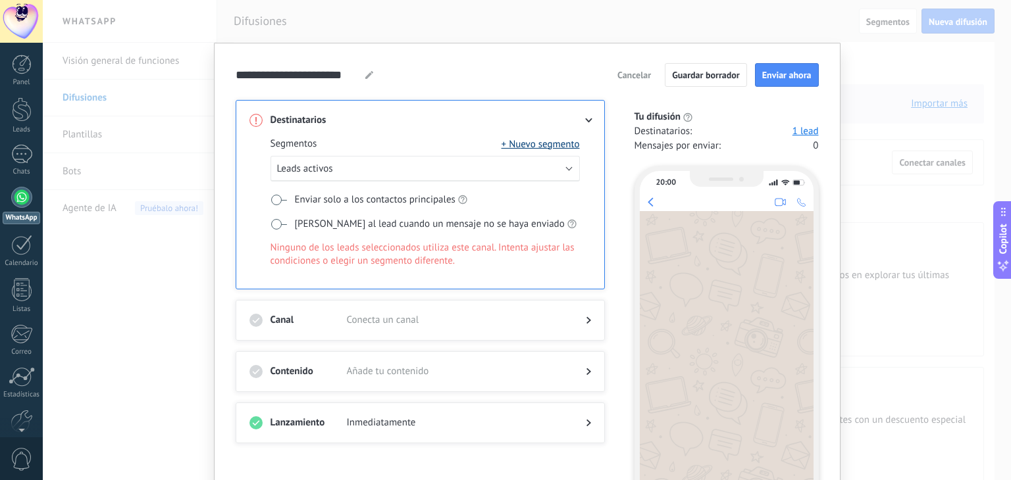
click at [532, 140] on button "+ Nuevo segmento" at bounding box center [540, 144] width 78 height 13
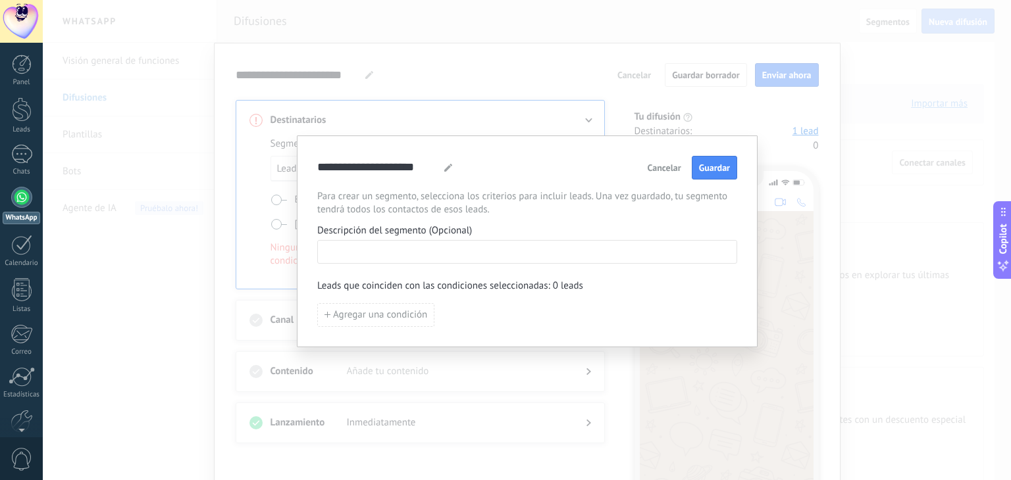
click at [364, 247] on input at bounding box center [527, 251] width 419 height 21
paste input "**********"
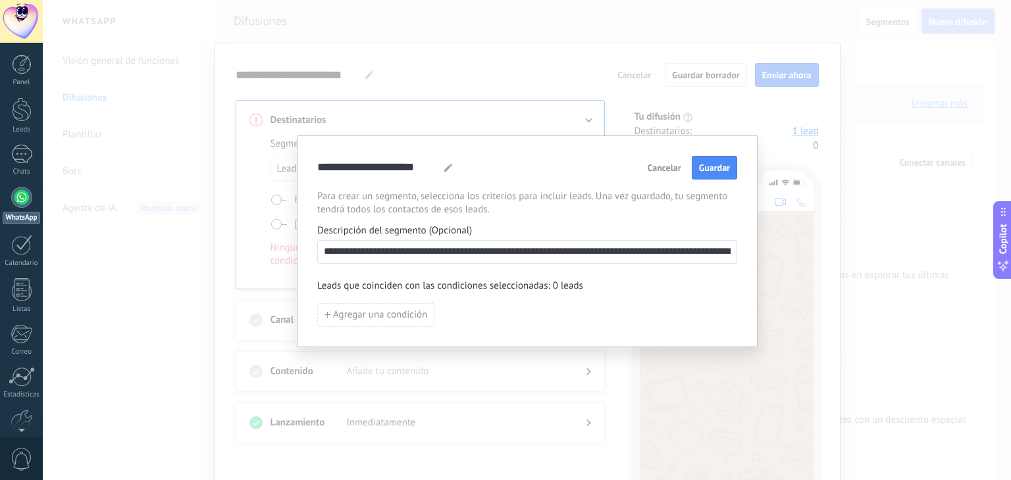
scroll to position [0, 723]
type input "**********"
click at [326, 318] on span "Agregar una condición" at bounding box center [375, 315] width 103 height 9
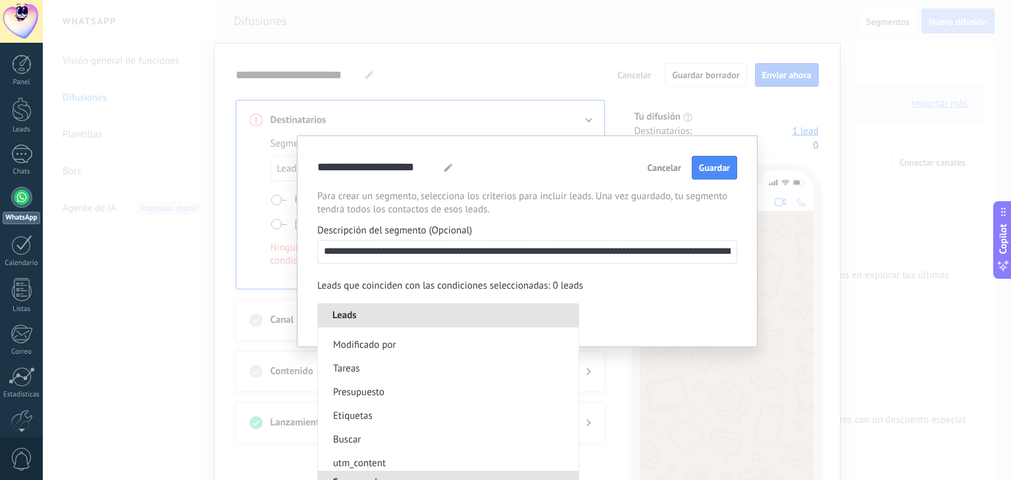
scroll to position [197, 0]
click at [721, 314] on div "Agregar una condición Leads Nombre del lead Fecha Estatus Razones de pérdidas F…" at bounding box center [527, 315] width 420 height 24
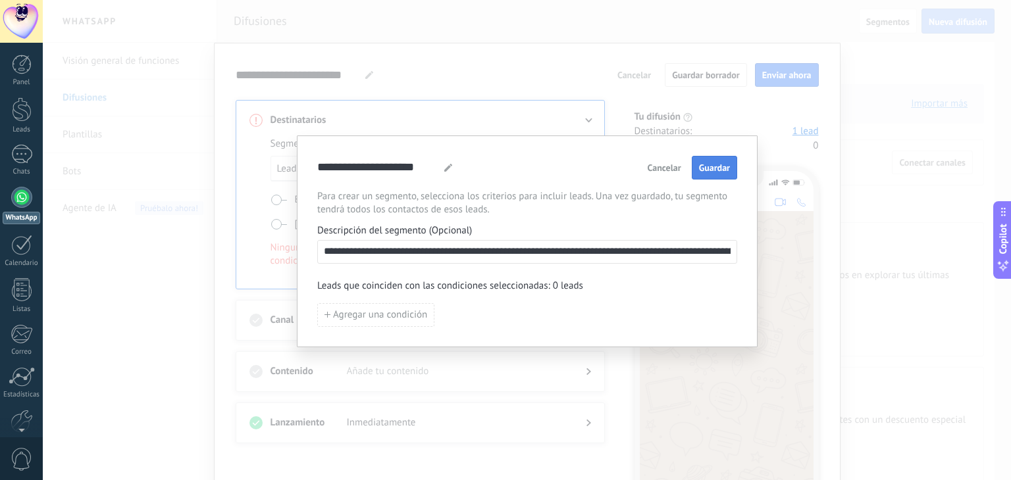
click at [721, 168] on span "Guardar" at bounding box center [714, 167] width 31 height 9
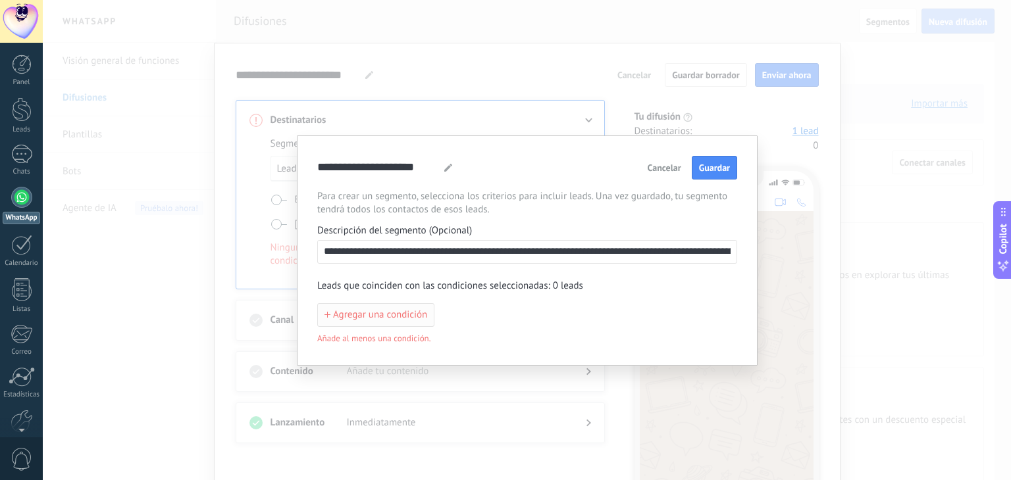
click at [396, 314] on span "Agregar una condición" at bounding box center [380, 315] width 94 height 9
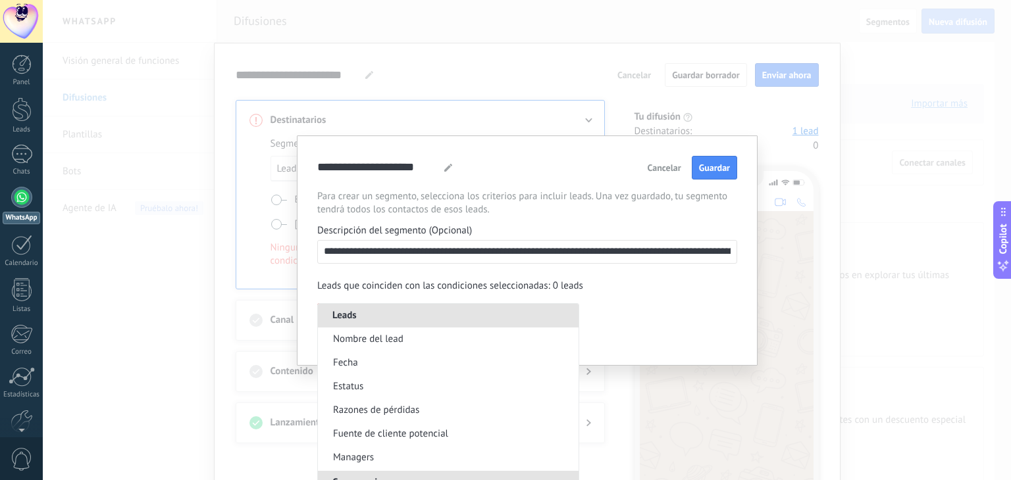
scroll to position [0, 0]
click at [358, 359] on li "Fecha" at bounding box center [448, 363] width 261 height 24
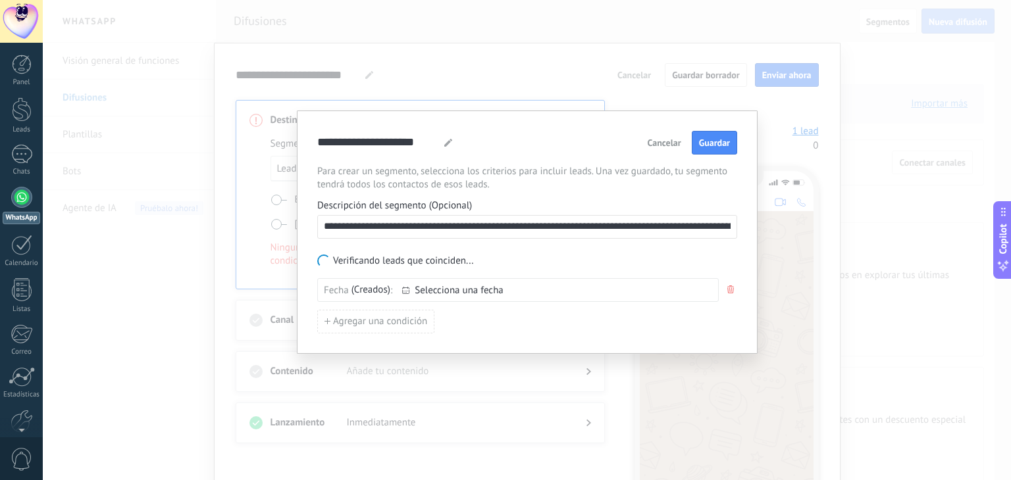
click at [468, 292] on span "Selecciona una fecha" at bounding box center [560, 291] width 291 height 10
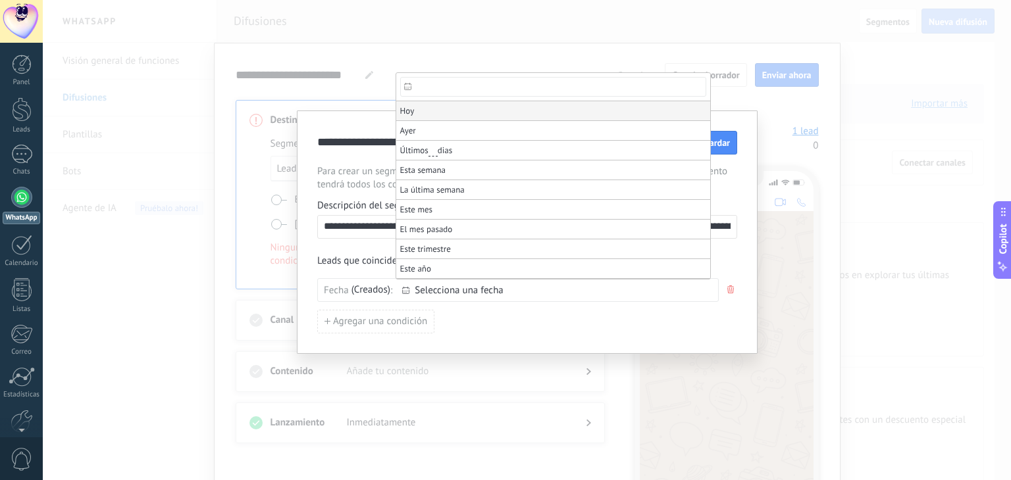
click at [419, 115] on li "Hoy" at bounding box center [553, 111] width 314 height 20
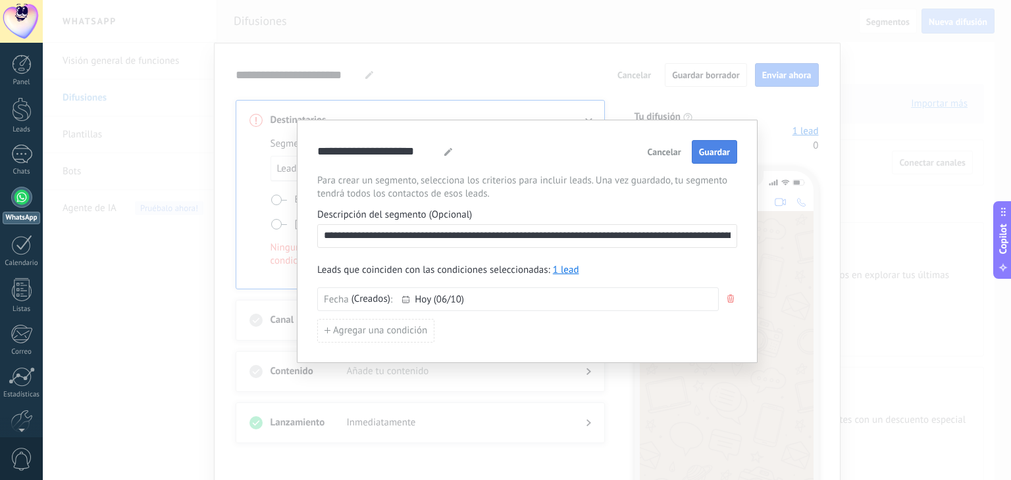
click at [719, 151] on span "Guardar" at bounding box center [714, 151] width 31 height 9
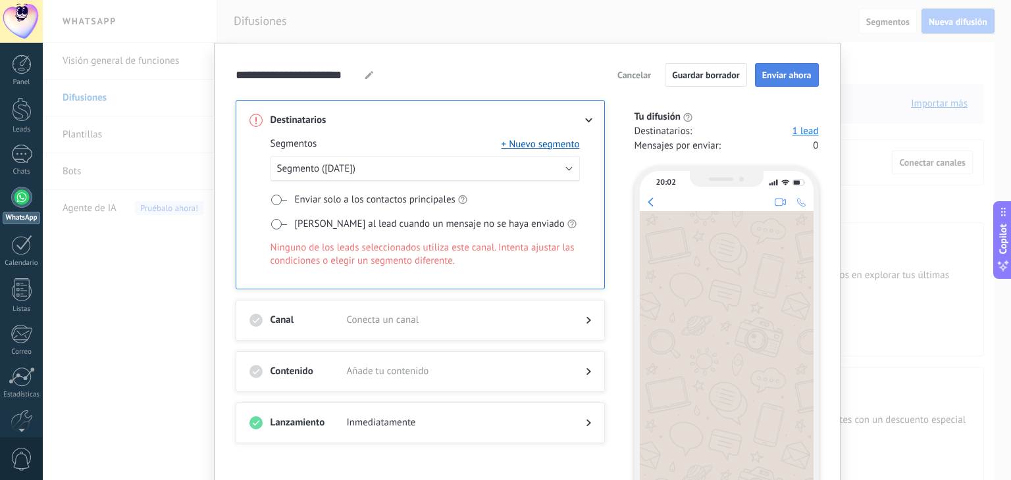
click at [786, 78] on span "Enviar ahora" at bounding box center [786, 74] width 49 height 9
click at [784, 76] on span "Enviar ahora" at bounding box center [786, 74] width 49 height 9
click at [399, 32] on div "**********" at bounding box center [527, 240] width 968 height 480
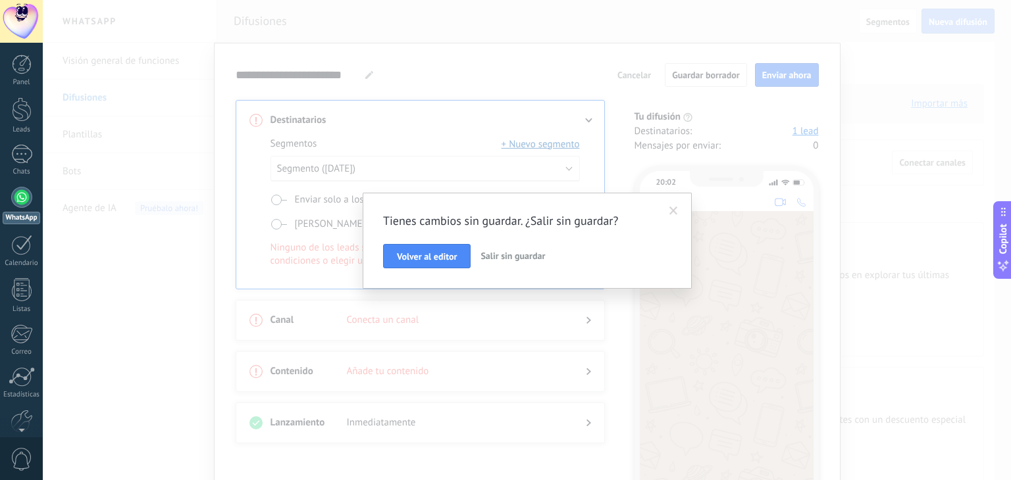
click at [524, 259] on span "Salir sin guardar" at bounding box center [512, 256] width 64 height 12
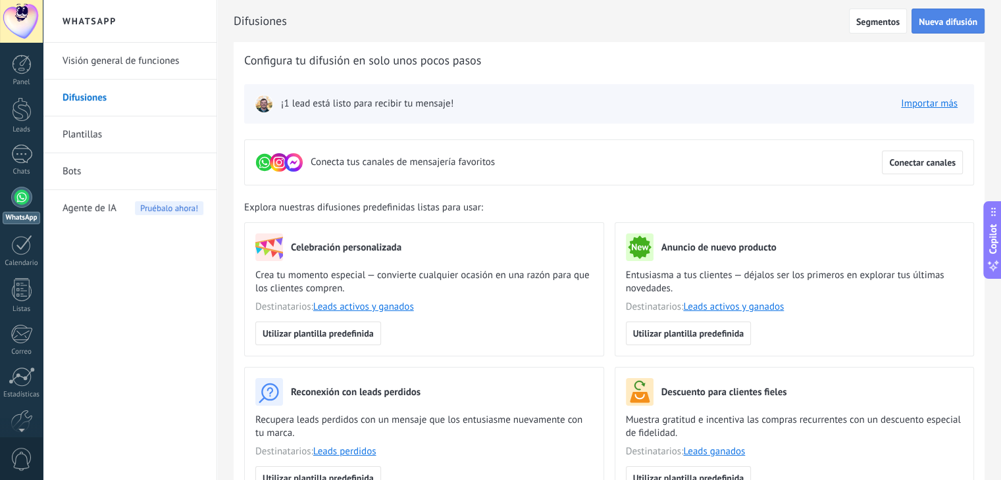
click at [955, 24] on span "Nueva difusión" at bounding box center [948, 21] width 59 height 9
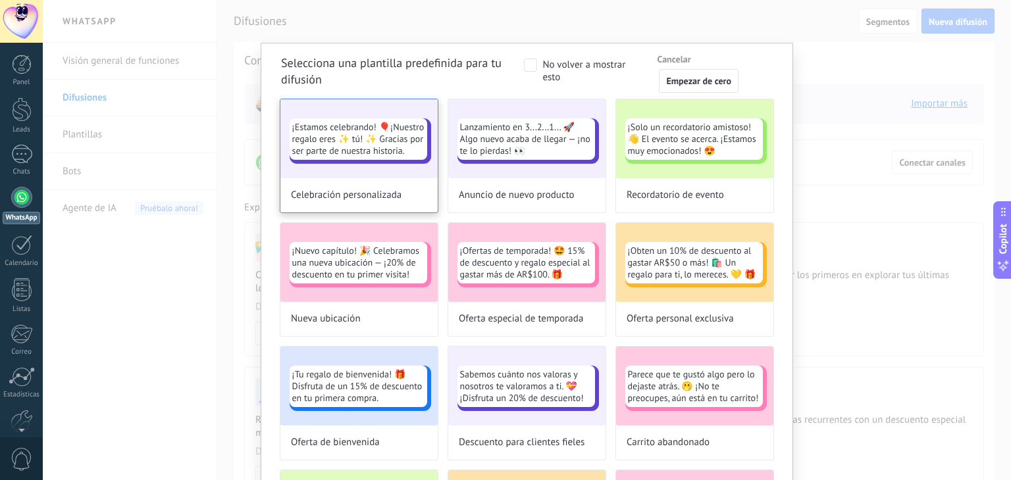
click at [350, 132] on span "¡Estamos celebrando! 🎈¡Nuestro regalo eres ✨ tú! ✨ Gracias por ser parte de nue…" at bounding box center [358, 139] width 132 height 36
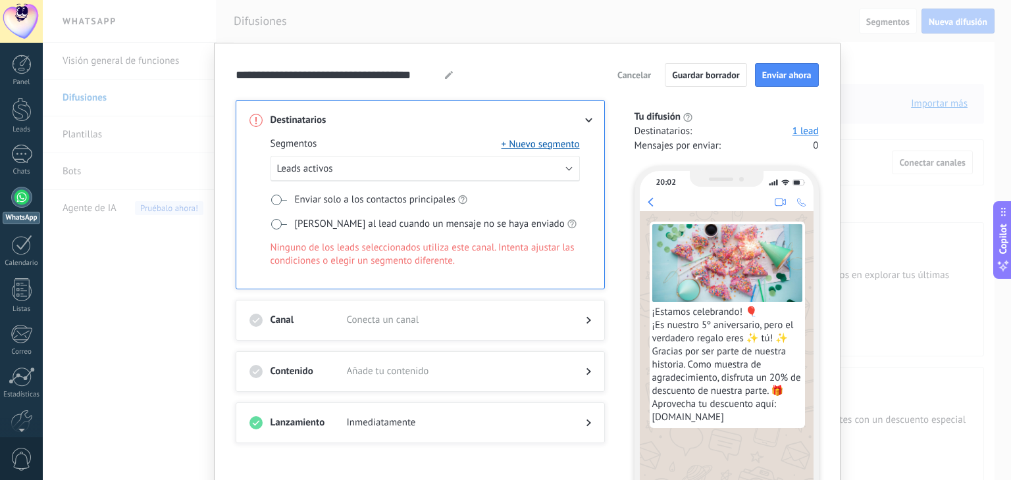
click at [631, 80] on span "Cancelar" at bounding box center [634, 74] width 34 height 9
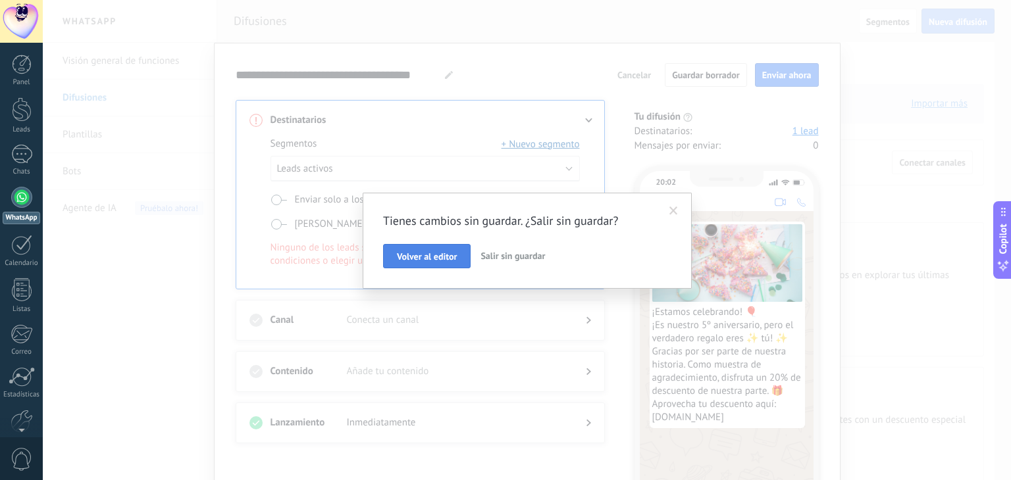
click at [423, 259] on span "Volver al editor" at bounding box center [427, 256] width 60 height 9
